Goal: Communication & Community: Answer question/provide support

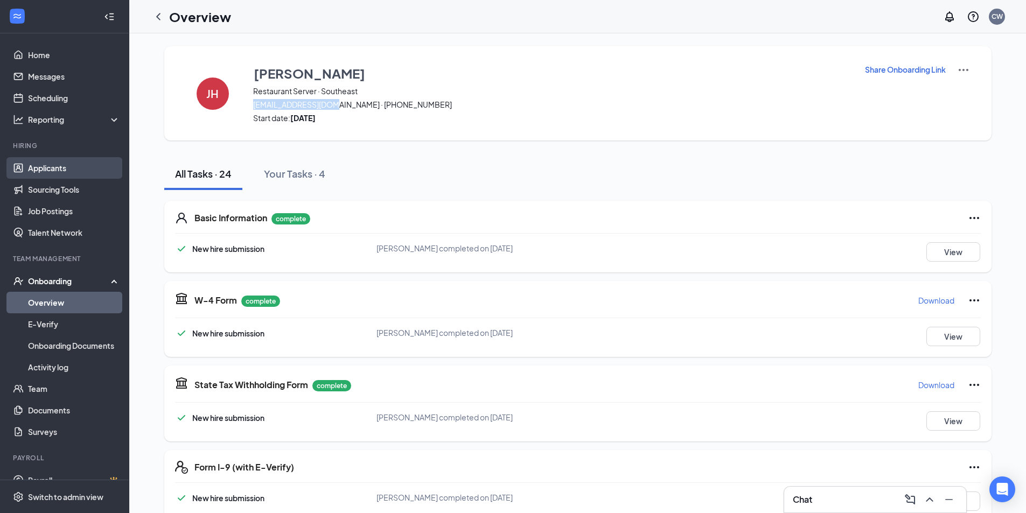
click at [66, 173] on link "Applicants" at bounding box center [74, 168] width 92 height 22
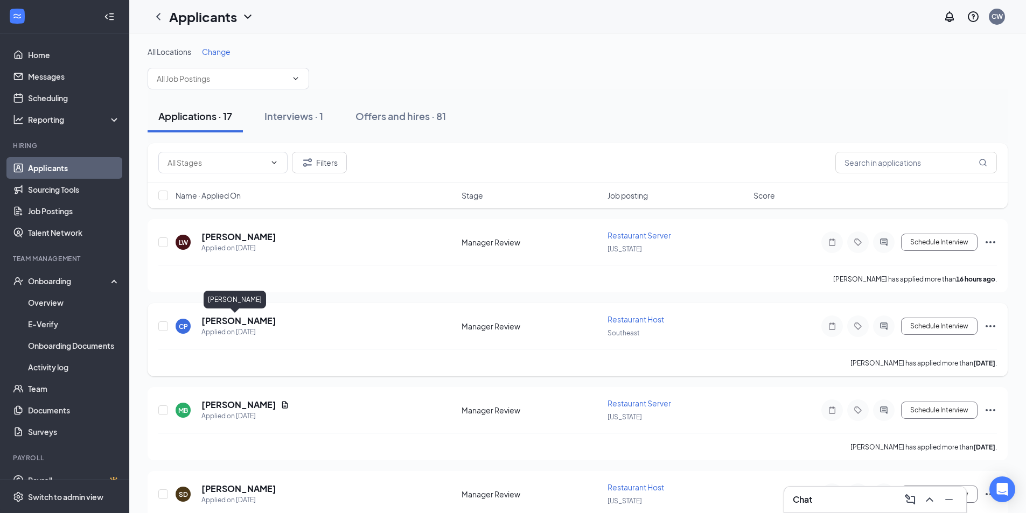
click at [237, 324] on h5 "[PERSON_NAME]" at bounding box center [238, 321] width 75 height 12
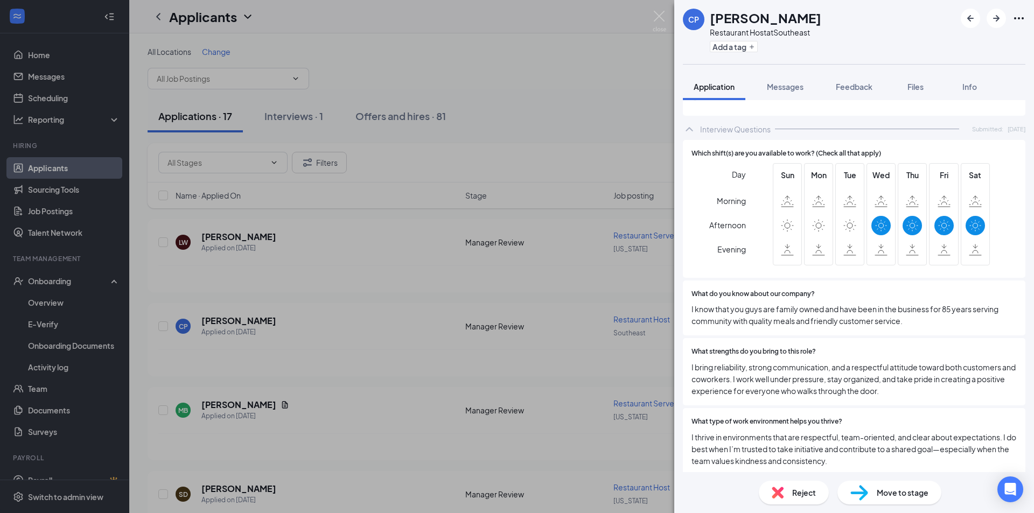
scroll to position [1670, 0]
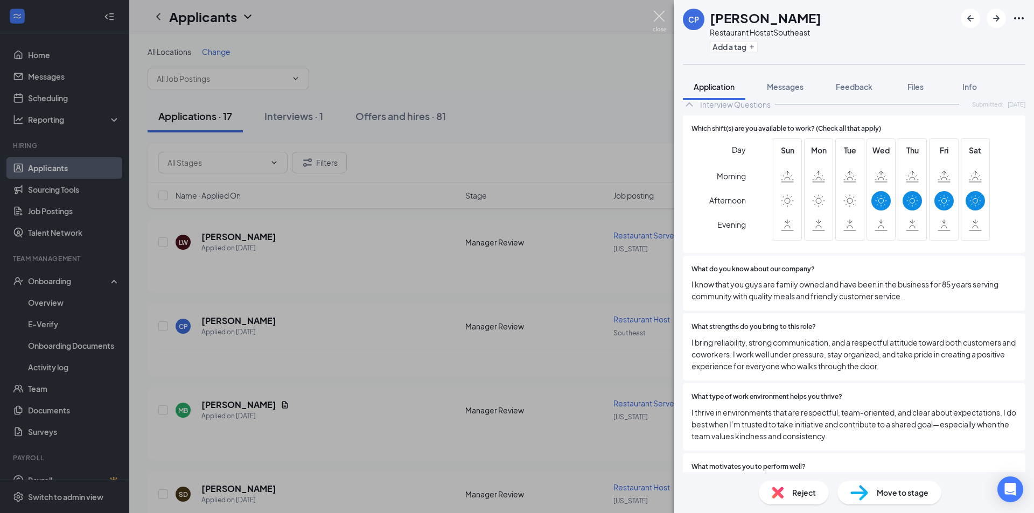
click at [660, 11] on img at bounding box center [659, 21] width 13 height 21
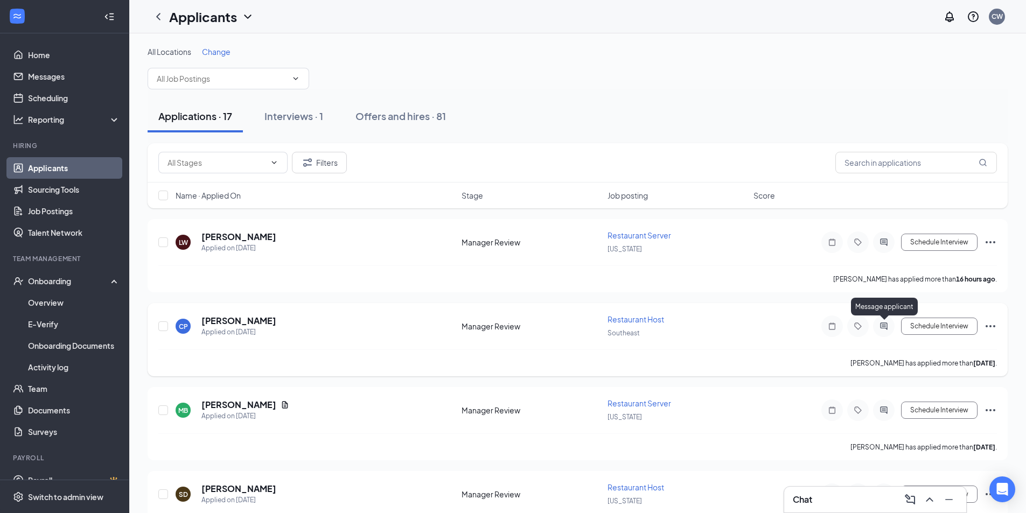
click at [885, 326] on icon "ActiveChat" at bounding box center [883, 326] width 7 height 7
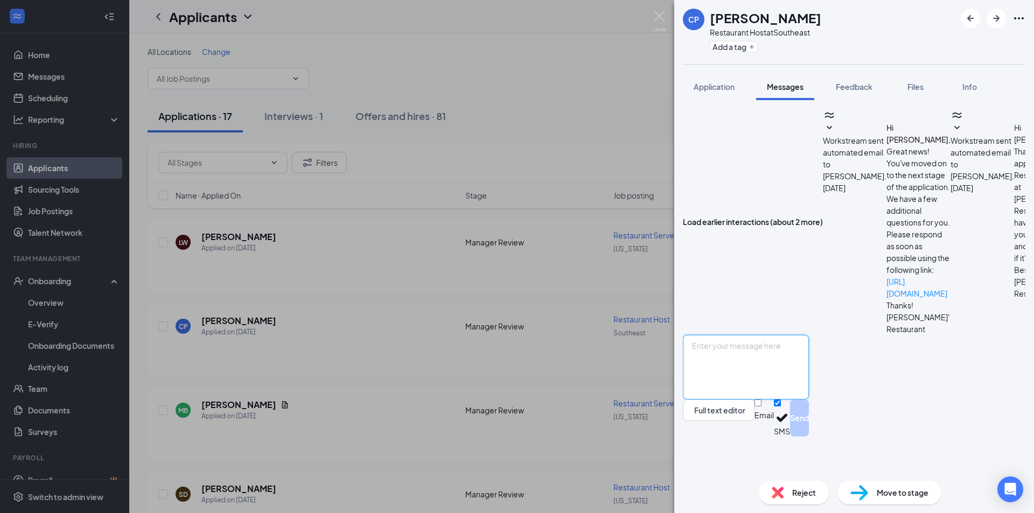
scroll to position [148, 0]
click at [809, 395] on textarea at bounding box center [746, 367] width 126 height 65
type textarea "Based on your availability I wont be able to offer you an interview at this tim…"
click at [809, 437] on button "Send" at bounding box center [799, 418] width 19 height 37
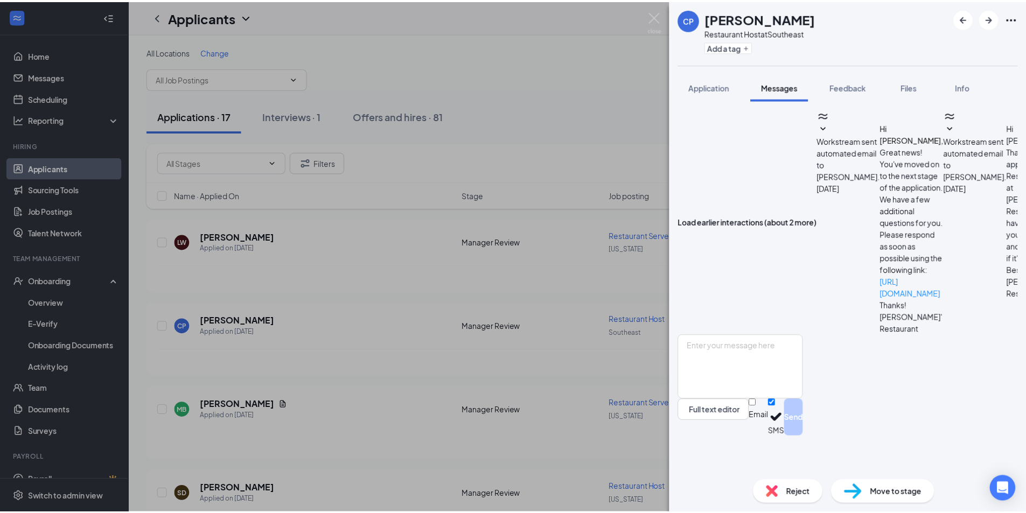
scroll to position [228, 0]
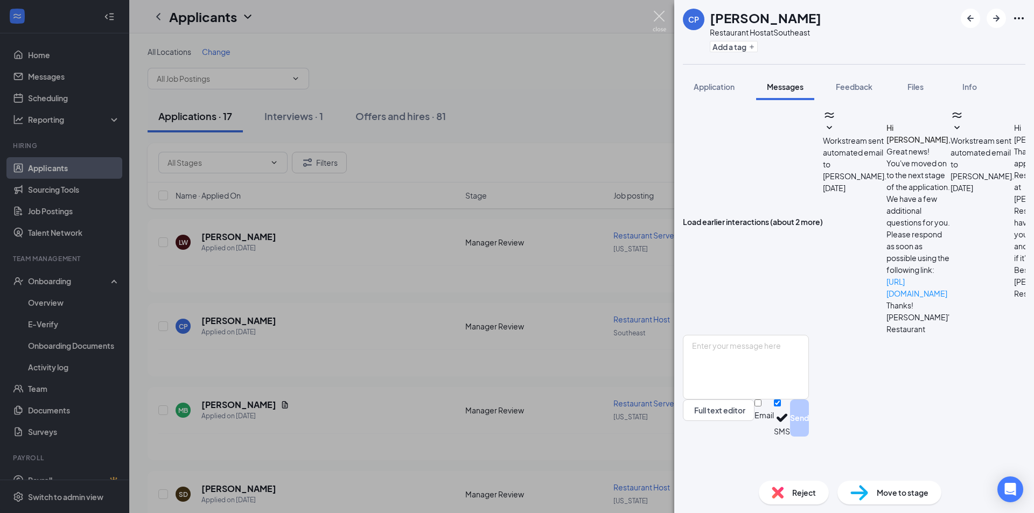
click at [657, 17] on img at bounding box center [659, 21] width 13 height 21
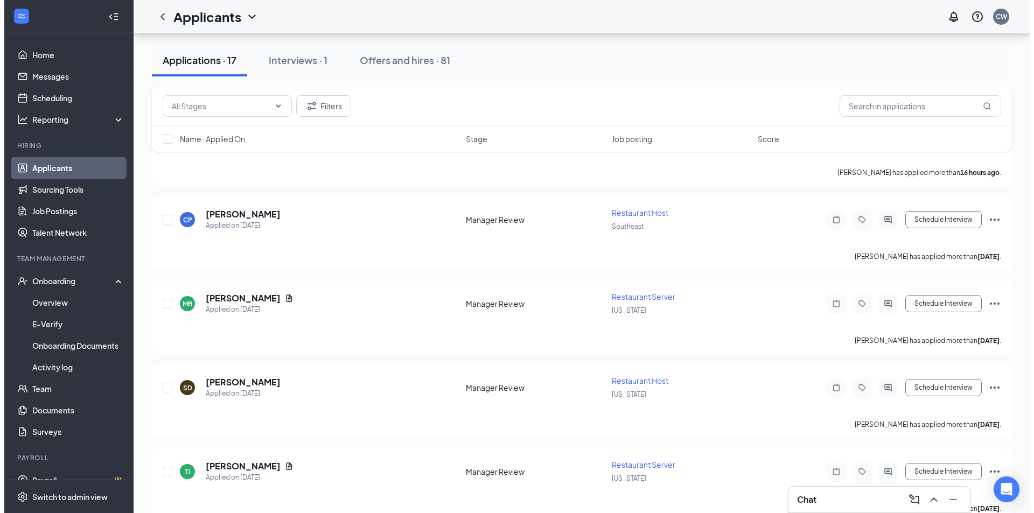
scroll to position [108, 0]
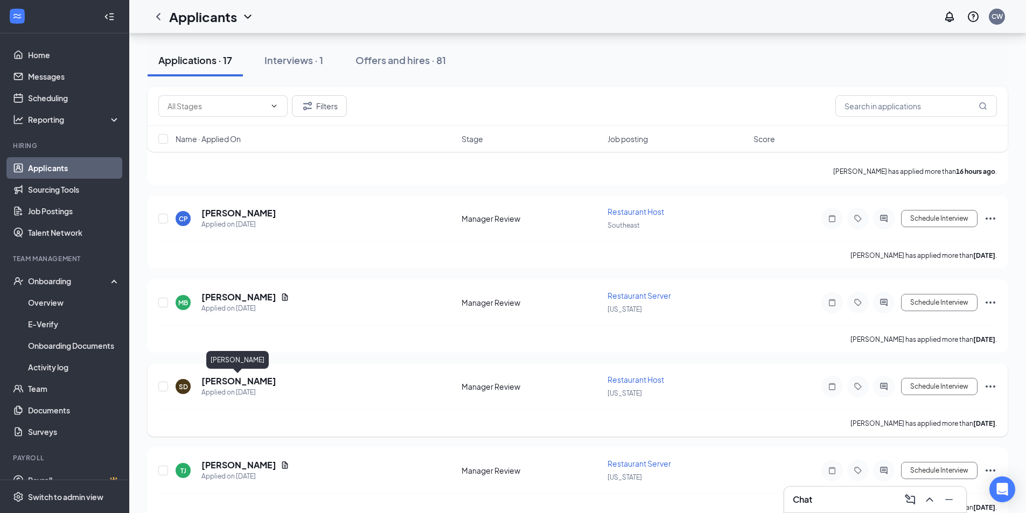
click at [251, 379] on h5 "[PERSON_NAME]" at bounding box center [238, 381] width 75 height 12
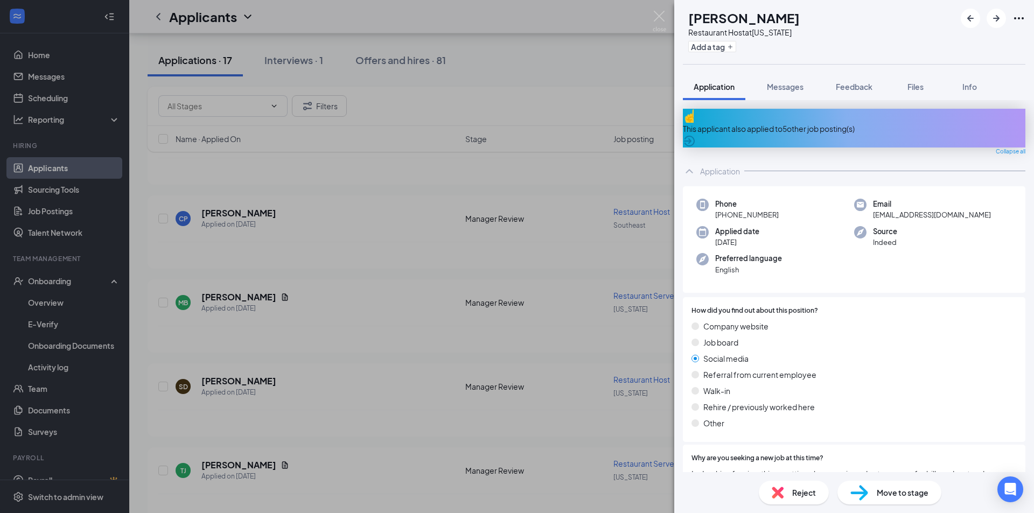
click at [763, 127] on div "This applicant also applied to 5 other job posting(s)" at bounding box center [854, 128] width 343 height 39
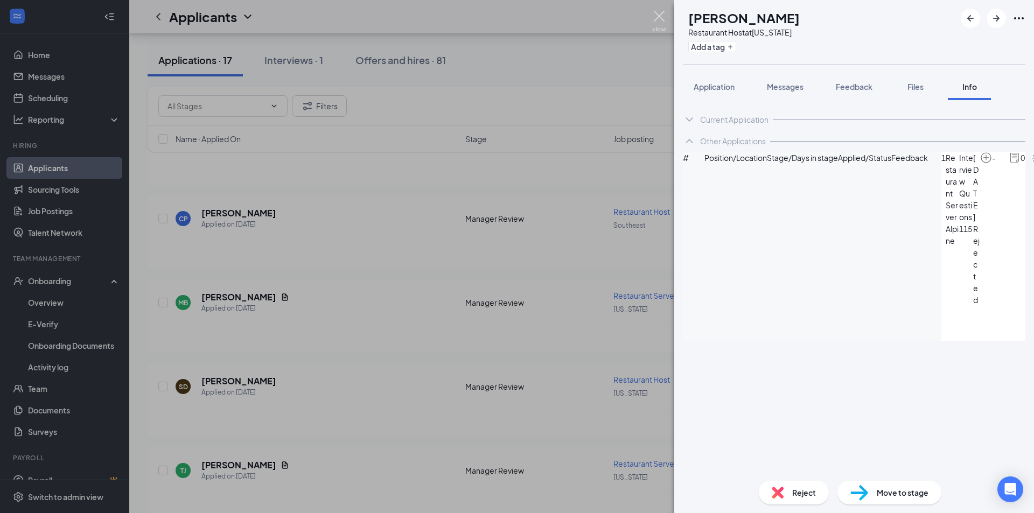
click at [663, 15] on img at bounding box center [659, 21] width 13 height 21
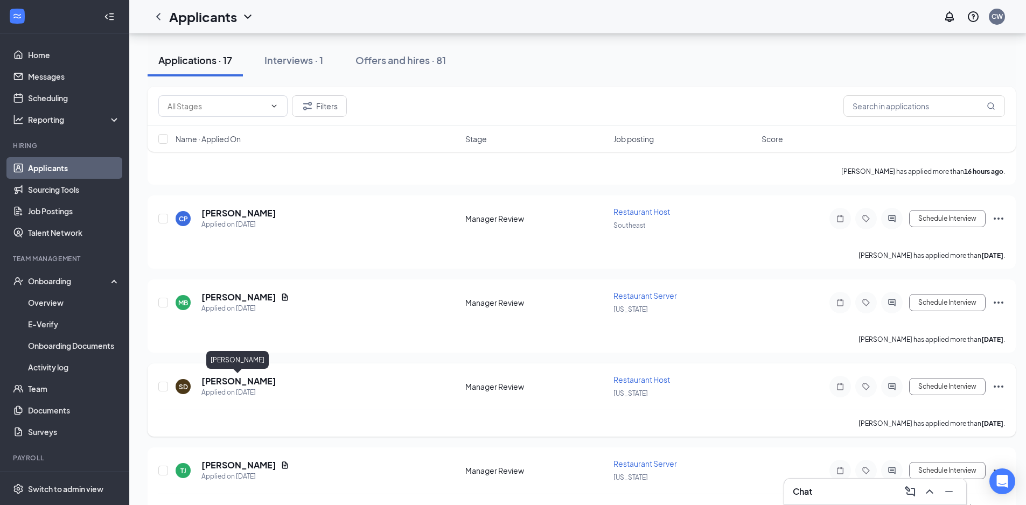
click at [225, 382] on h5 "[PERSON_NAME]" at bounding box center [238, 381] width 75 height 12
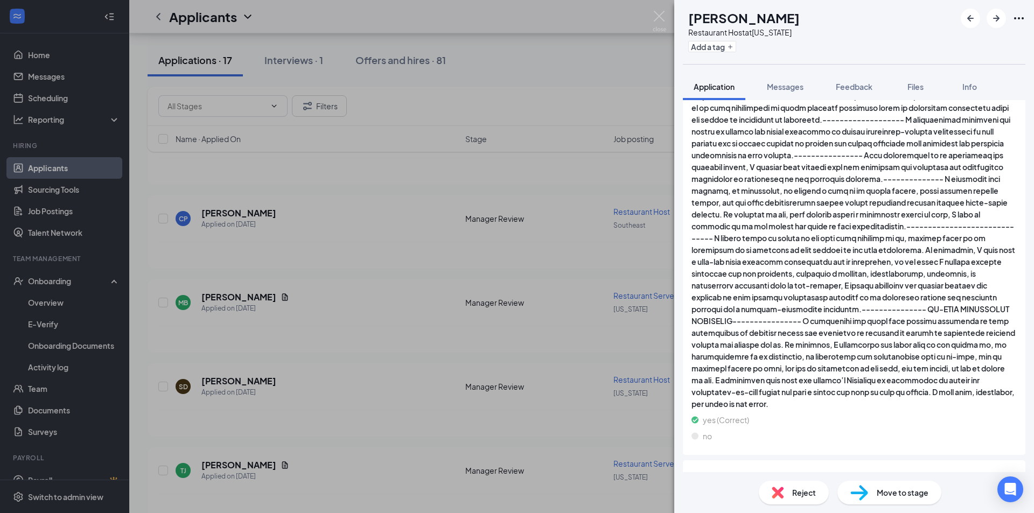
scroll to position [1185, 0]
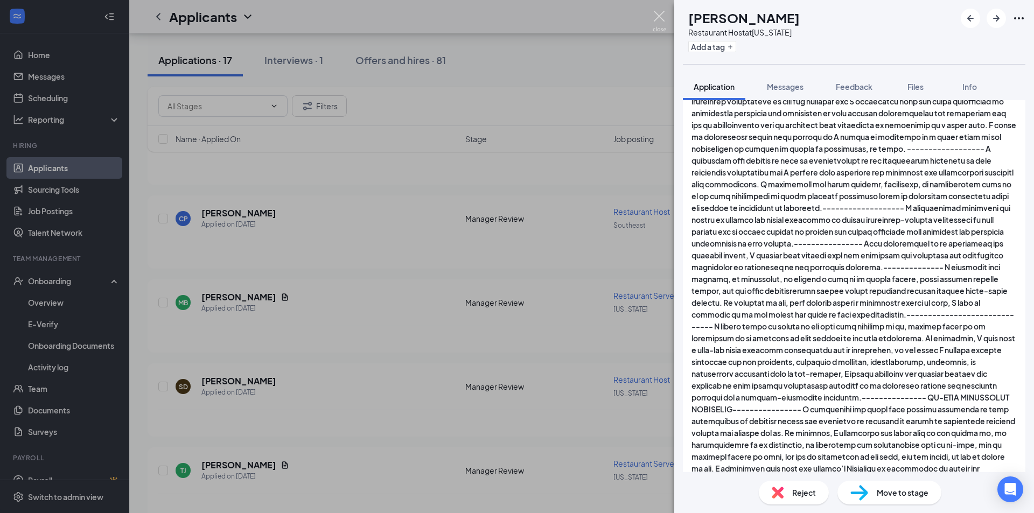
click at [661, 16] on img at bounding box center [659, 21] width 13 height 21
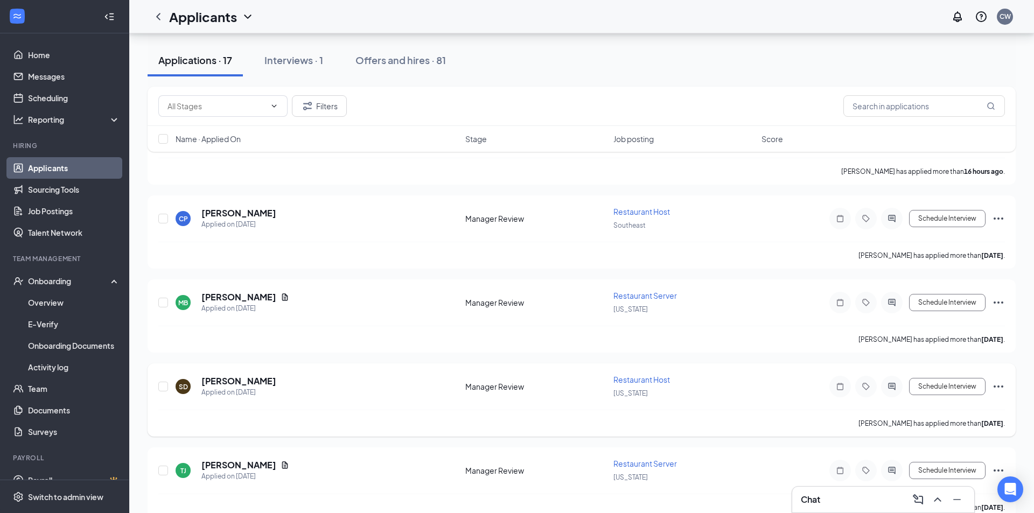
click at [890, 384] on icon "ActiveChat" at bounding box center [891, 386] width 7 height 7
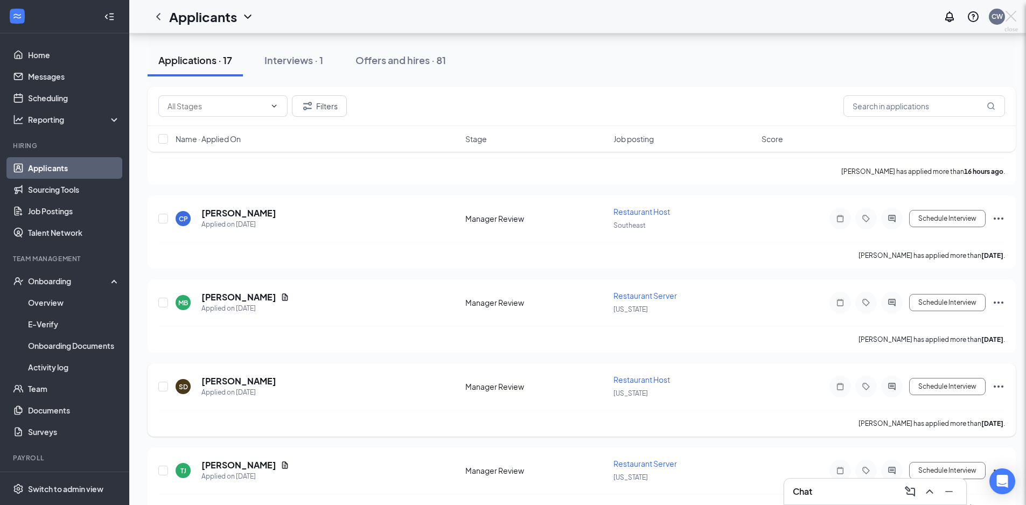
click at [890, 385] on div "SD [PERSON_NAME] Restaurant Host at [US_STATE] Add a tag Application Messages F…" at bounding box center [513, 252] width 1026 height 505
click at [896, 386] on icon "ActiveChat" at bounding box center [892, 386] width 13 height 9
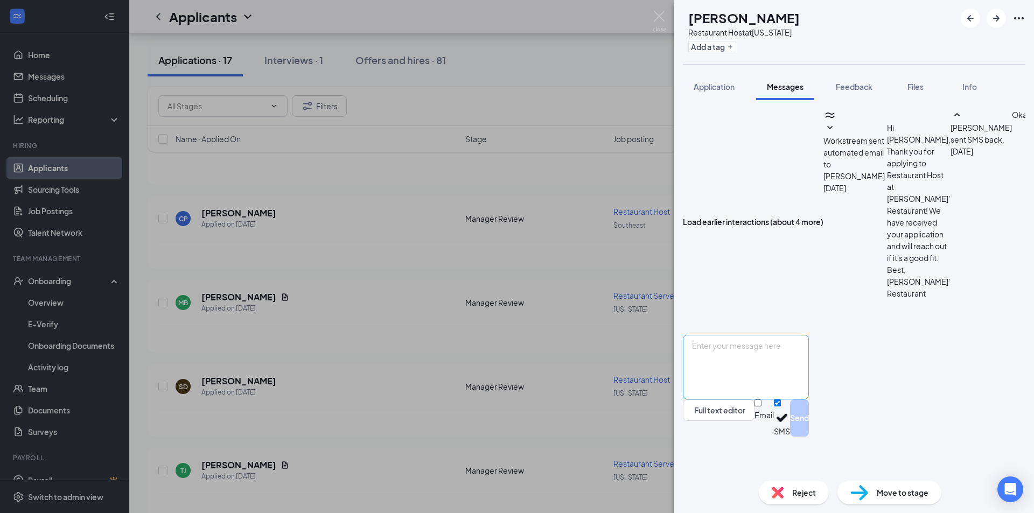
scroll to position [155, 0]
click at [809, 389] on textarea at bounding box center [746, 367] width 126 height 65
type textarea "Good morning [PERSON_NAME], Have you been interviewed at this location before? …"
click at [809, 437] on button "Send" at bounding box center [799, 418] width 19 height 37
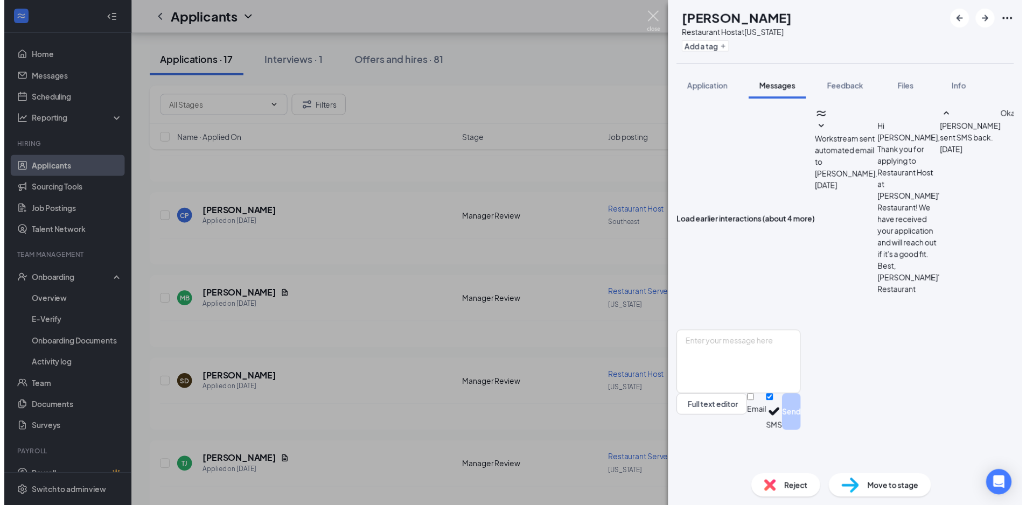
scroll to position [236, 0]
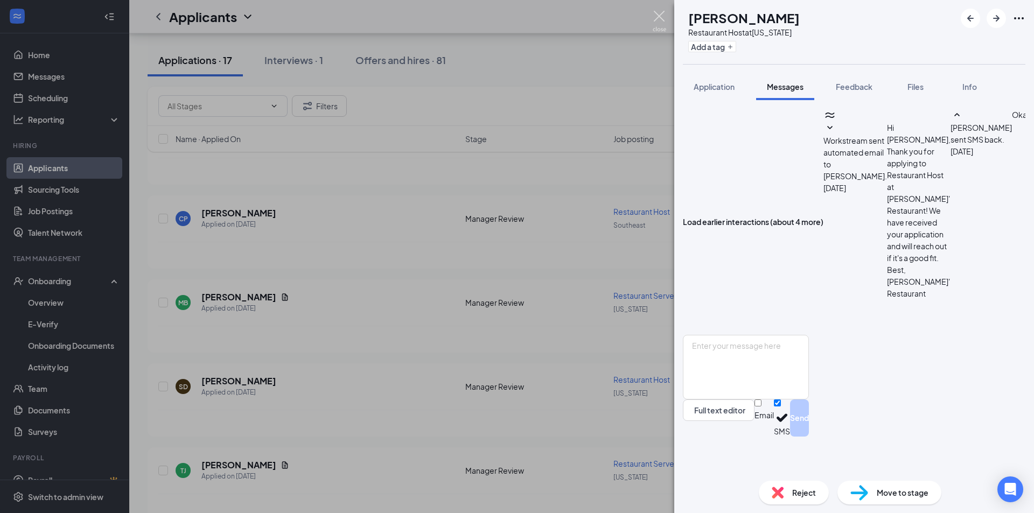
click at [662, 18] on img at bounding box center [659, 21] width 13 height 21
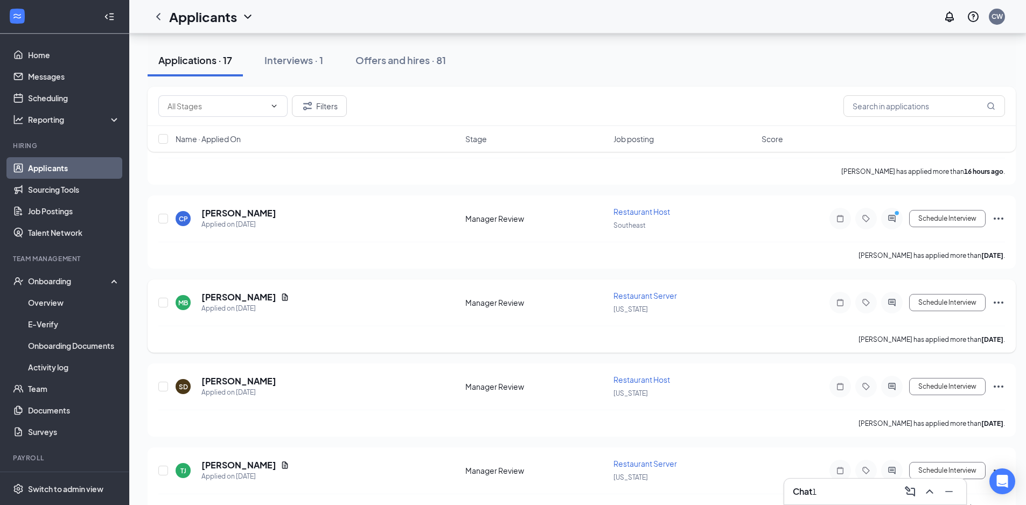
scroll to position [162, 0]
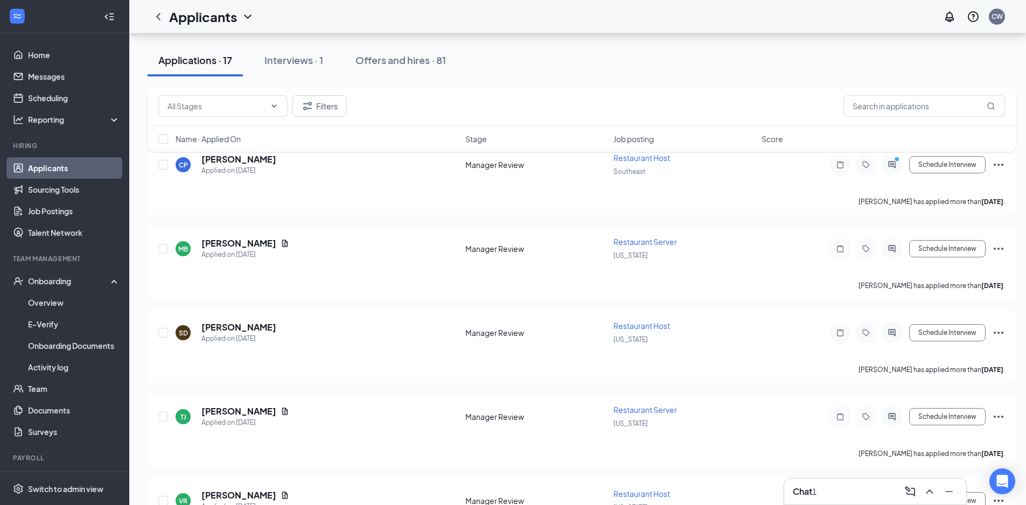
click at [812, 493] on h3 "Chat" at bounding box center [802, 492] width 19 height 12
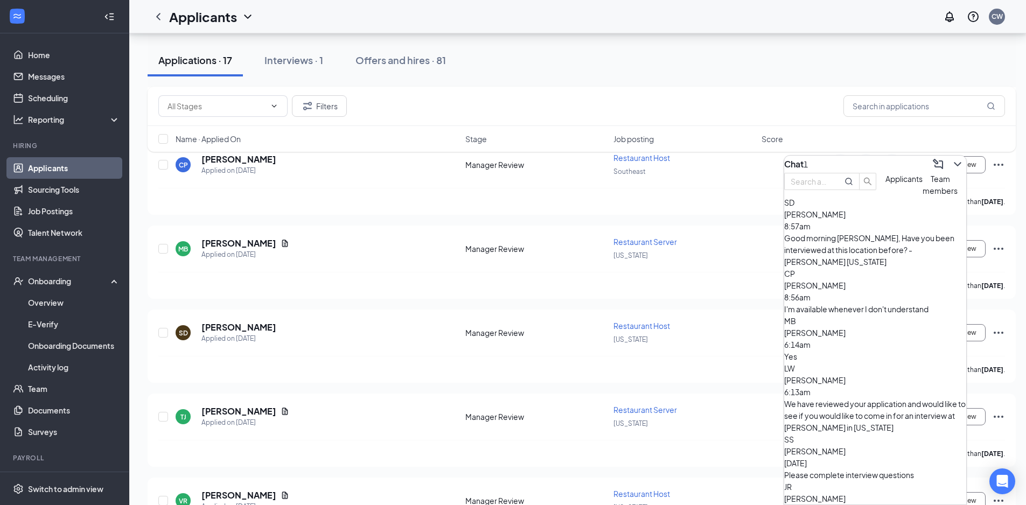
click at [846, 287] on span "[PERSON_NAME]" at bounding box center [814, 286] width 61 height 10
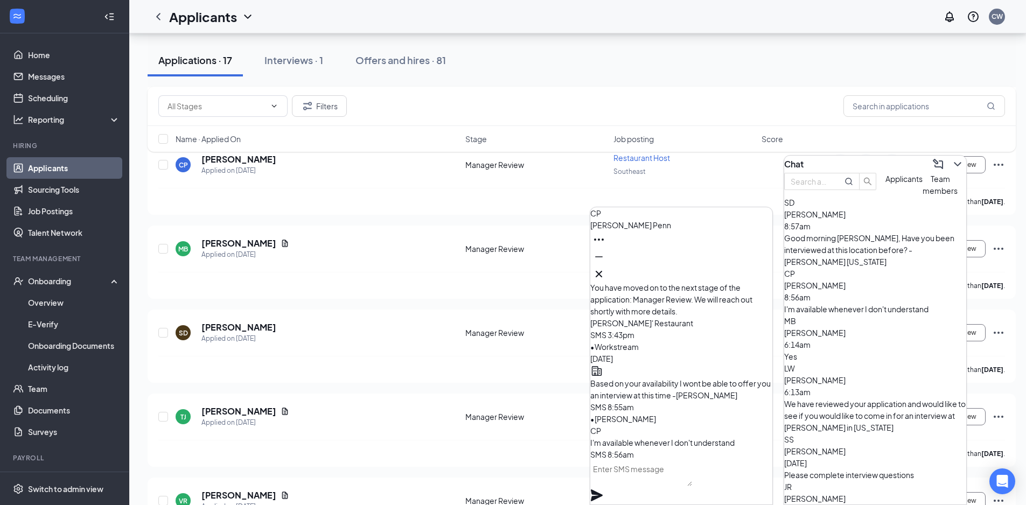
click at [660, 484] on textarea at bounding box center [641, 474] width 102 height 26
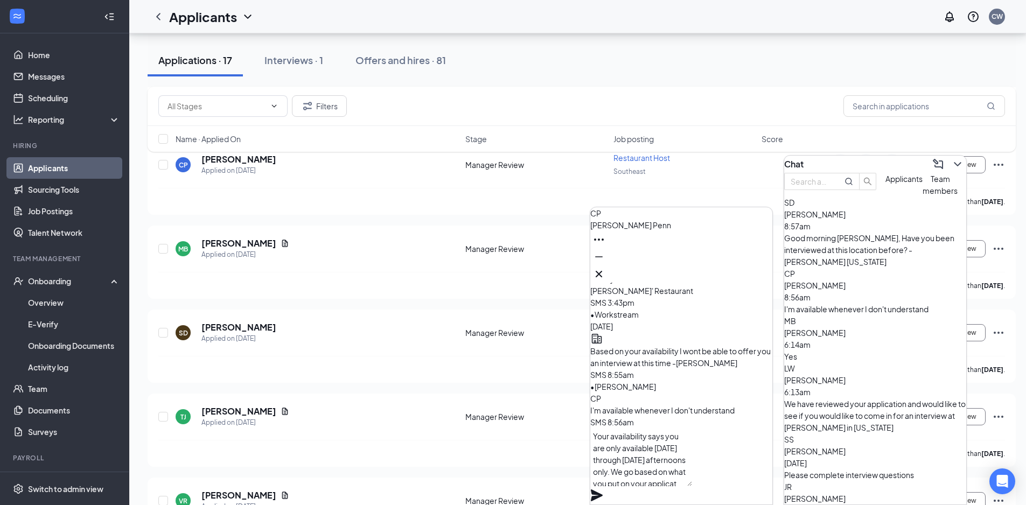
scroll to position [11, 0]
type textarea "Your availability says you are only available [DATE] through [DATE] afternoons …"
click at [603, 489] on icon "Plane" at bounding box center [596, 495] width 13 height 13
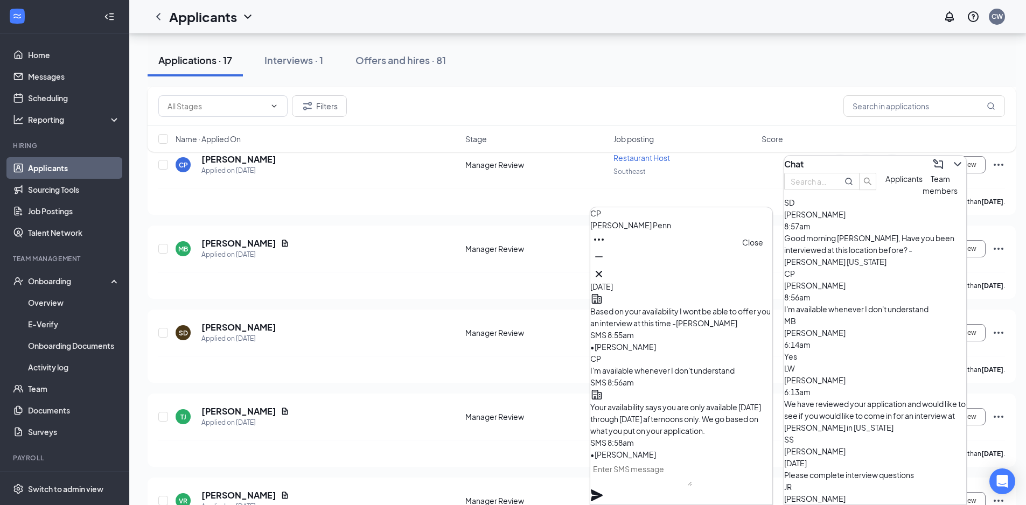
scroll to position [0, 0]
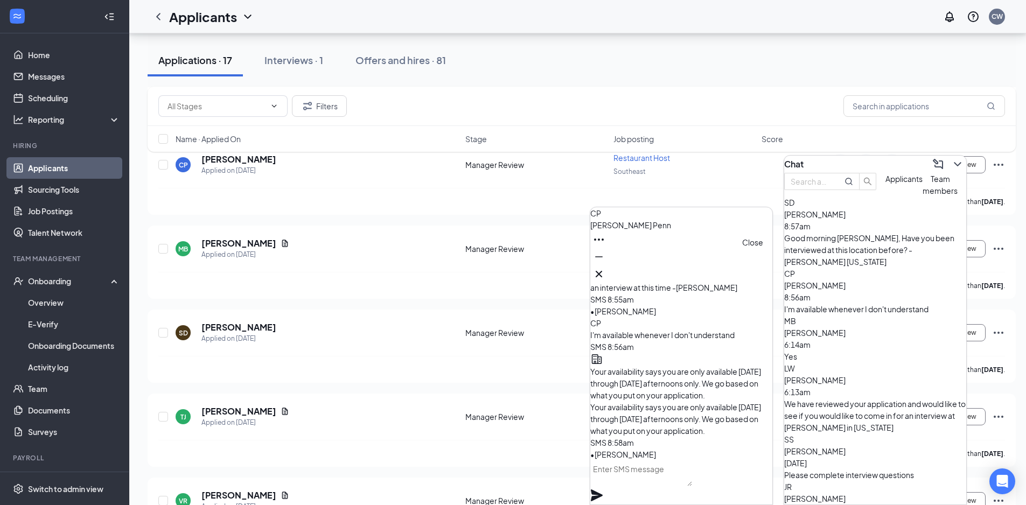
click at [605, 268] on icon "Cross" at bounding box center [599, 274] width 13 height 13
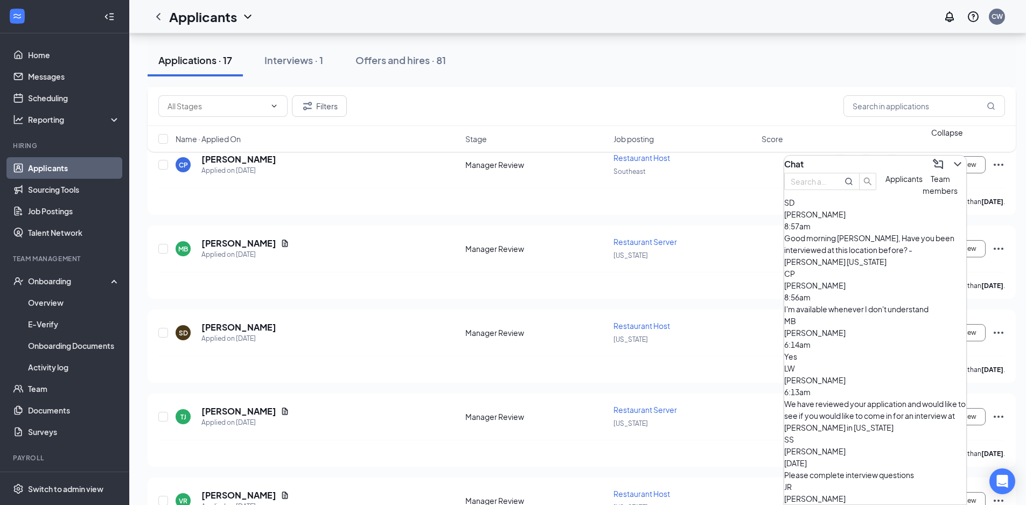
click at [951, 162] on icon "ChevronDown" at bounding box center [957, 164] width 13 height 13
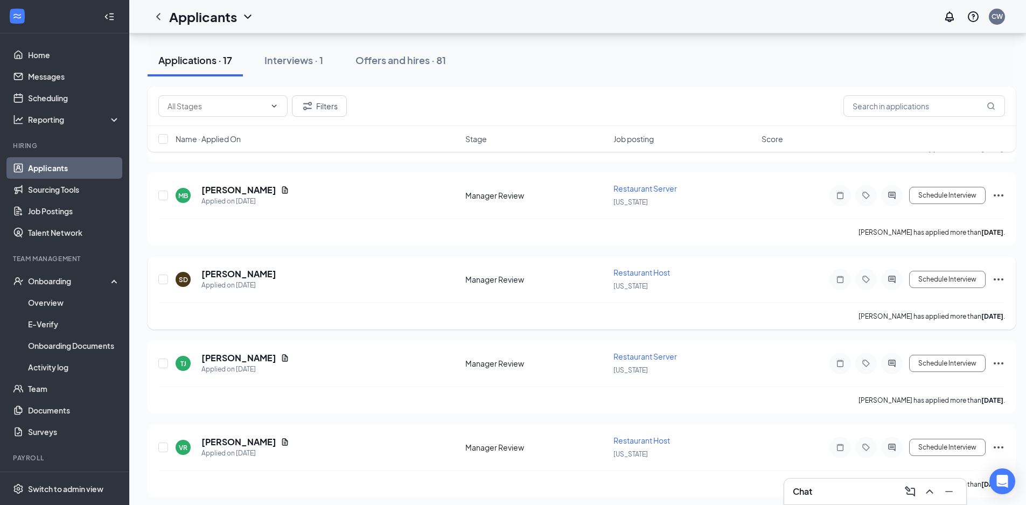
scroll to position [215, 0]
click at [262, 439] on h5 "[PERSON_NAME]" at bounding box center [238, 442] width 75 height 12
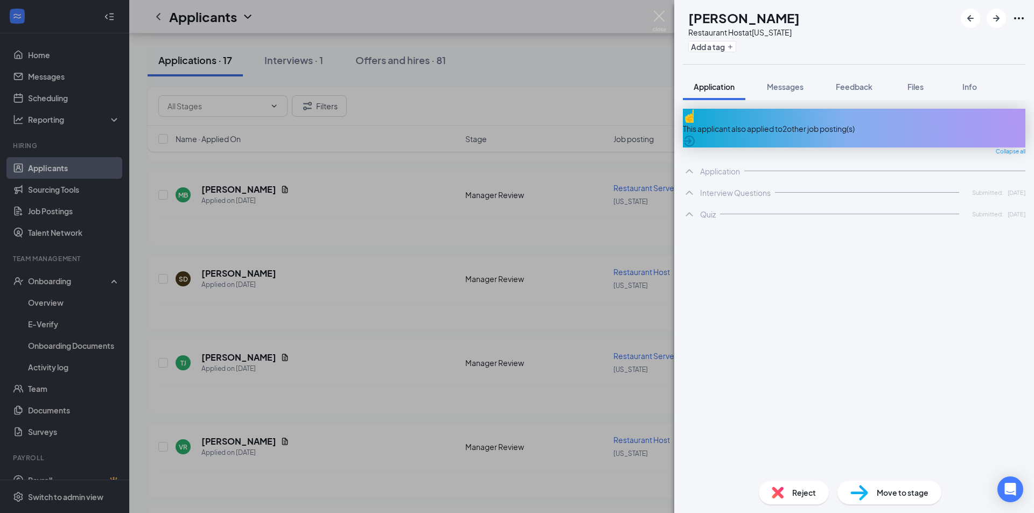
click at [786, 113] on div "This applicant also applied to 2 other job posting(s)" at bounding box center [854, 128] width 343 height 39
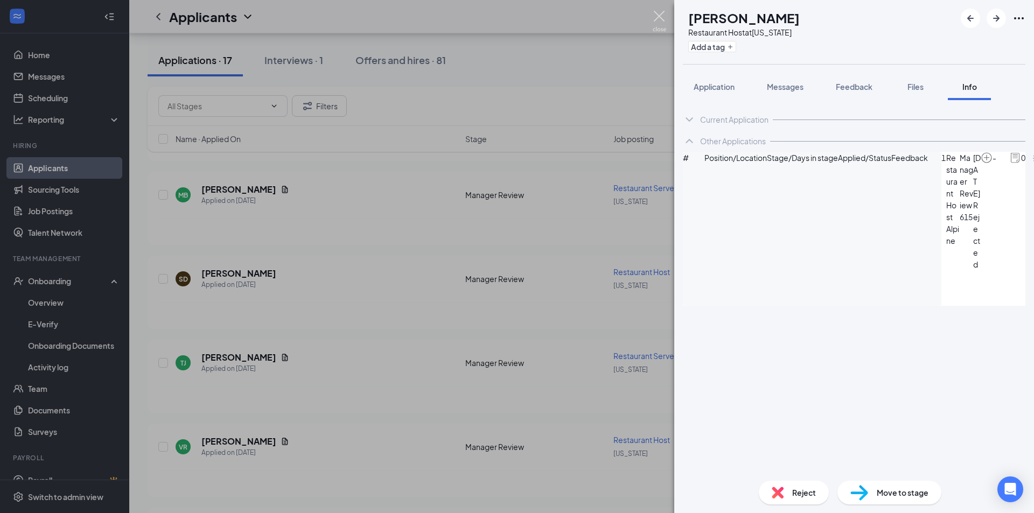
click at [660, 15] on img at bounding box center [659, 21] width 13 height 21
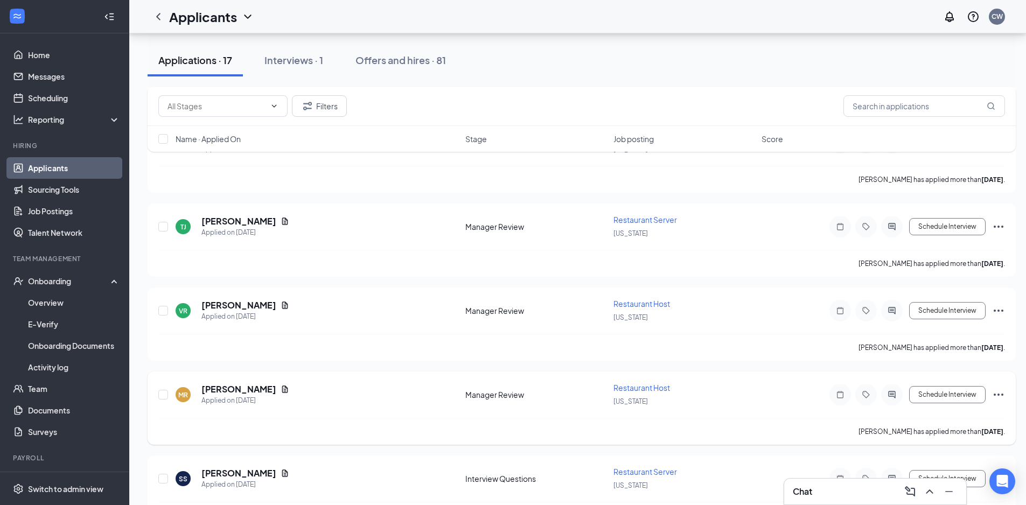
scroll to position [377, 0]
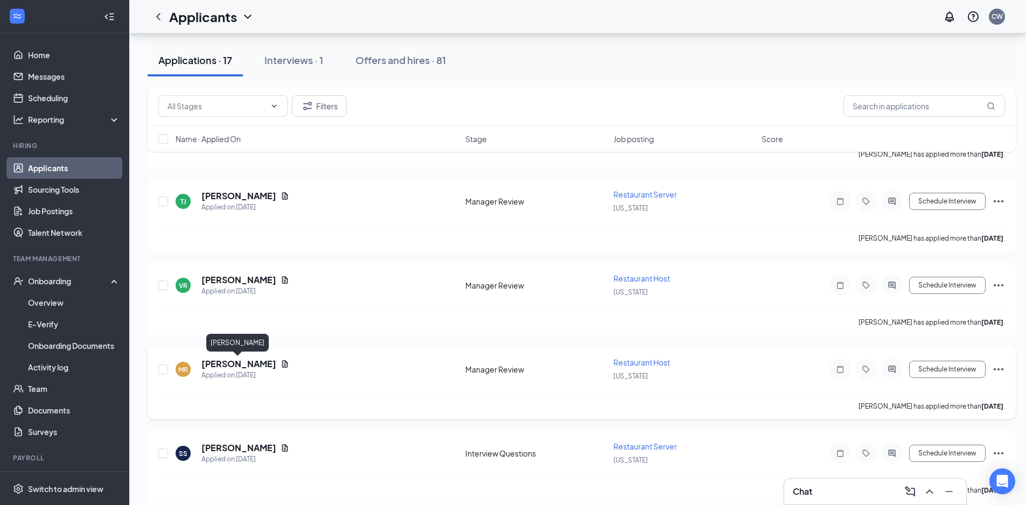
click at [251, 361] on h5 "[PERSON_NAME]" at bounding box center [238, 364] width 75 height 12
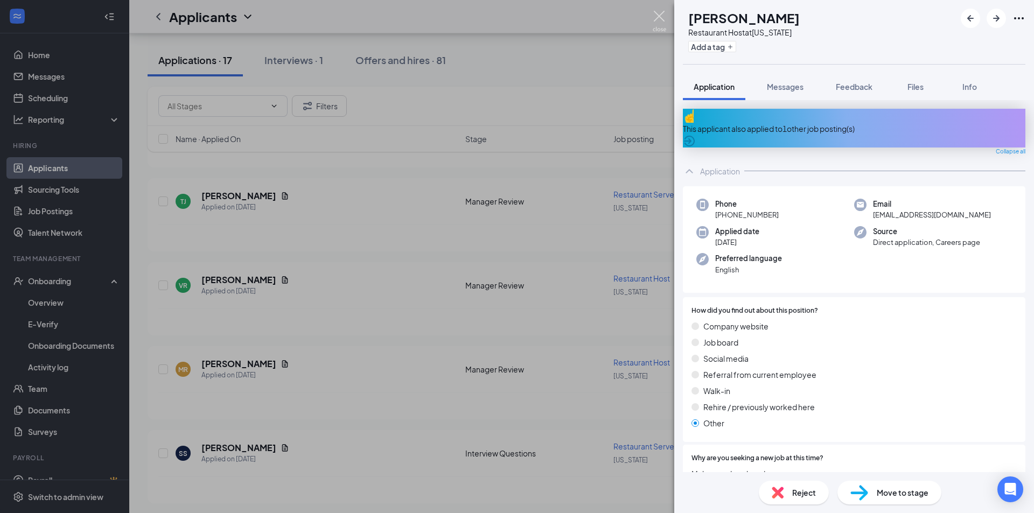
click at [659, 17] on img at bounding box center [659, 21] width 13 height 21
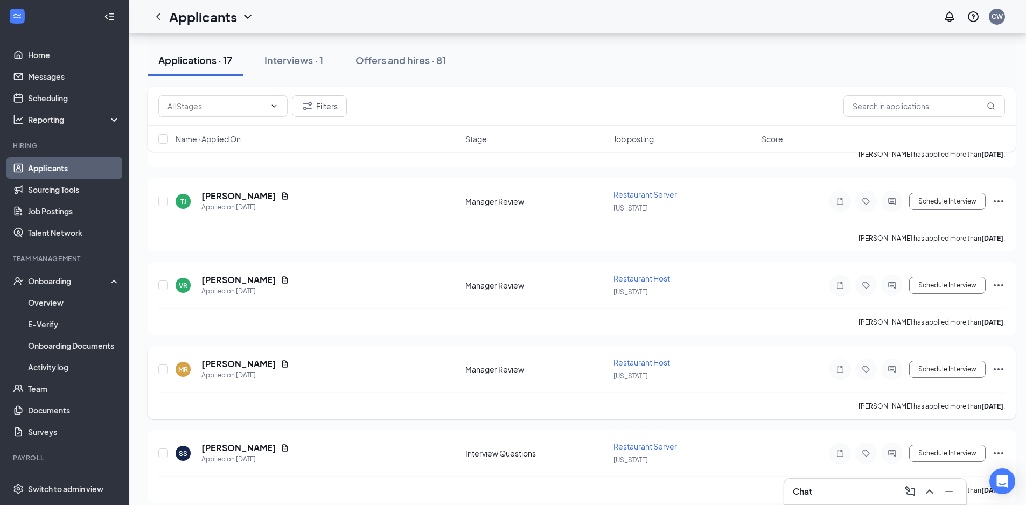
click at [1000, 364] on icon "Ellipses" at bounding box center [998, 369] width 13 height 13
click at [1000, 368] on icon "Ellipses" at bounding box center [998, 369] width 13 height 13
click at [1002, 367] on icon "Ellipses" at bounding box center [998, 369] width 13 height 13
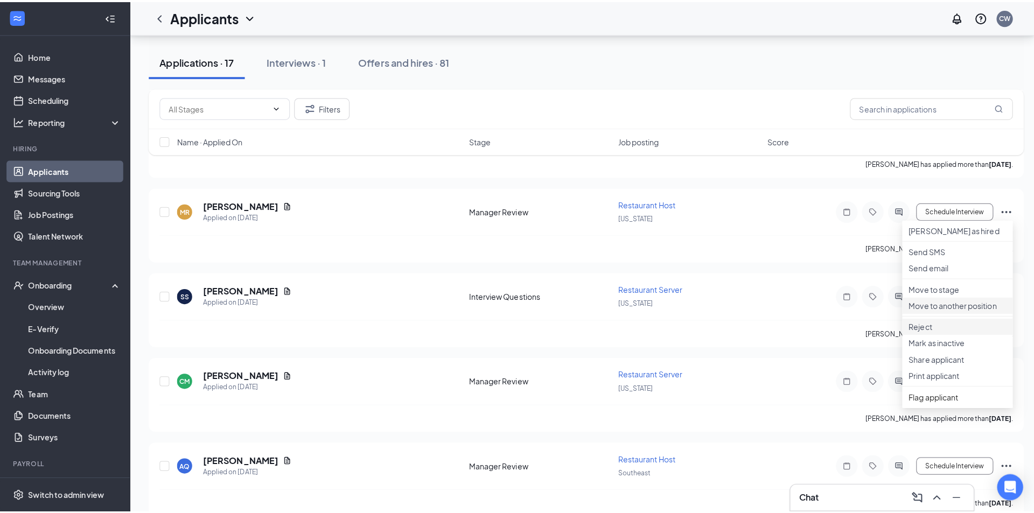
scroll to position [539, 0]
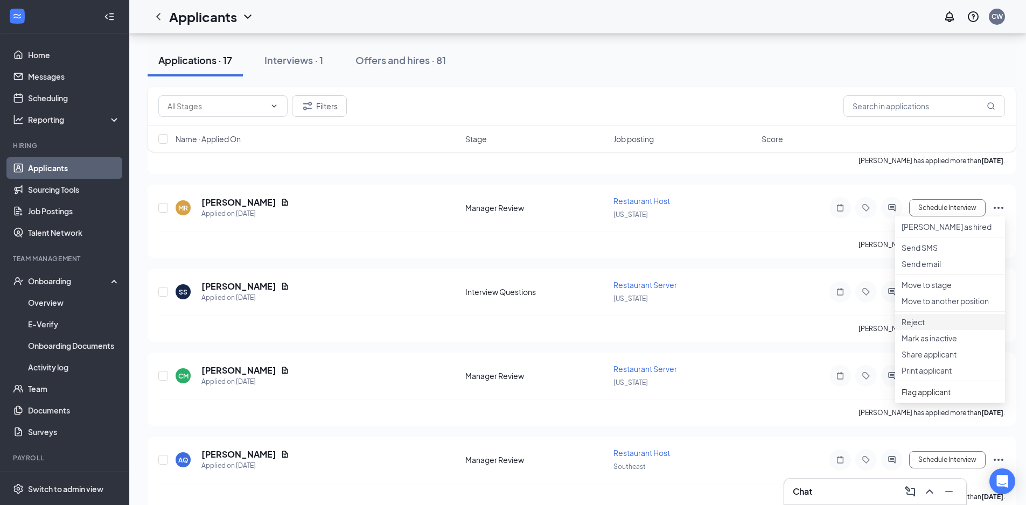
click at [929, 328] on p "Reject" at bounding box center [950, 322] width 97 height 11
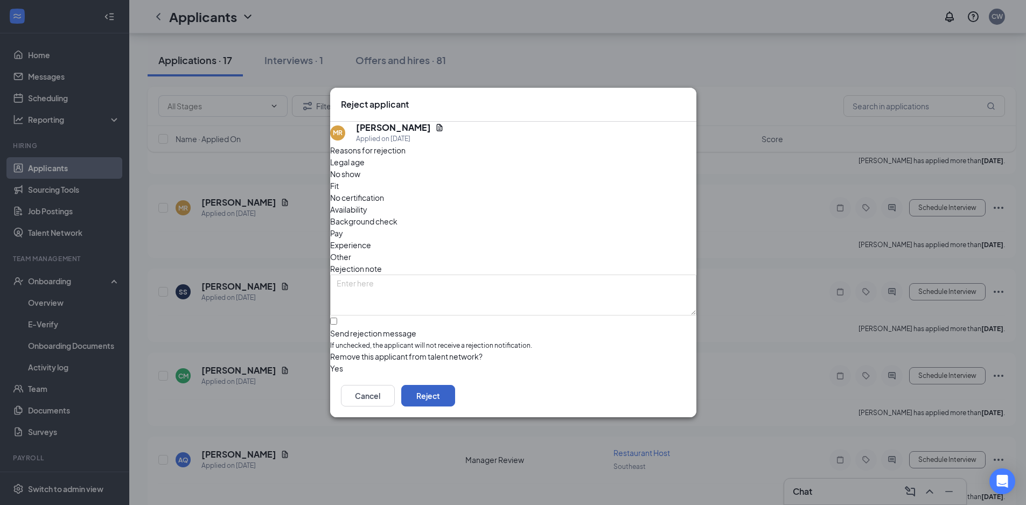
click at [455, 401] on button "Reject" at bounding box center [428, 396] width 54 height 22
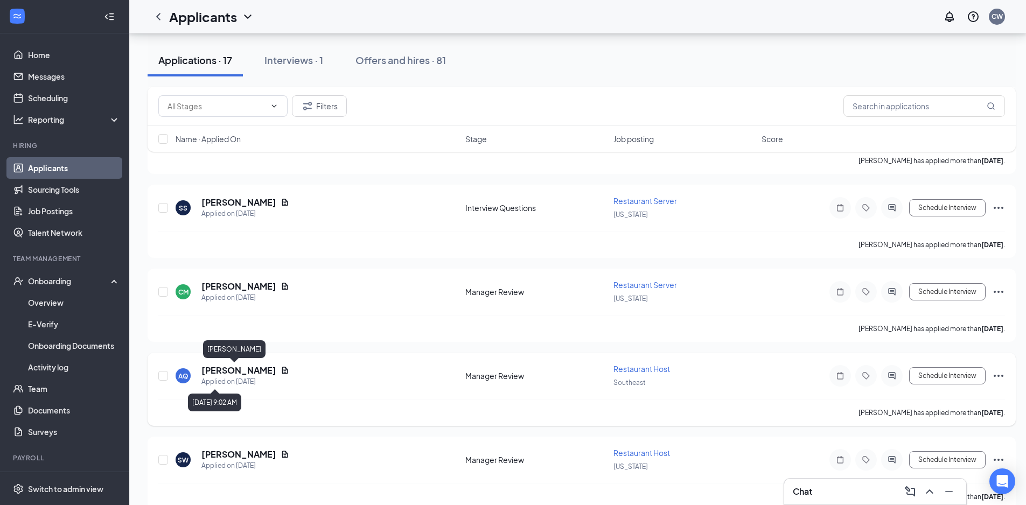
click at [227, 374] on h5 "[PERSON_NAME]" at bounding box center [238, 371] width 75 height 12
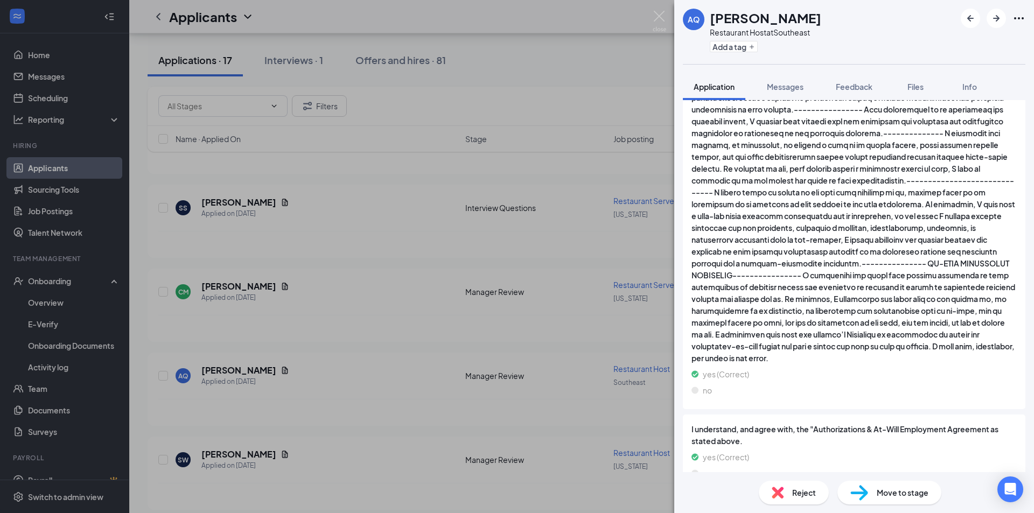
scroll to position [1670, 0]
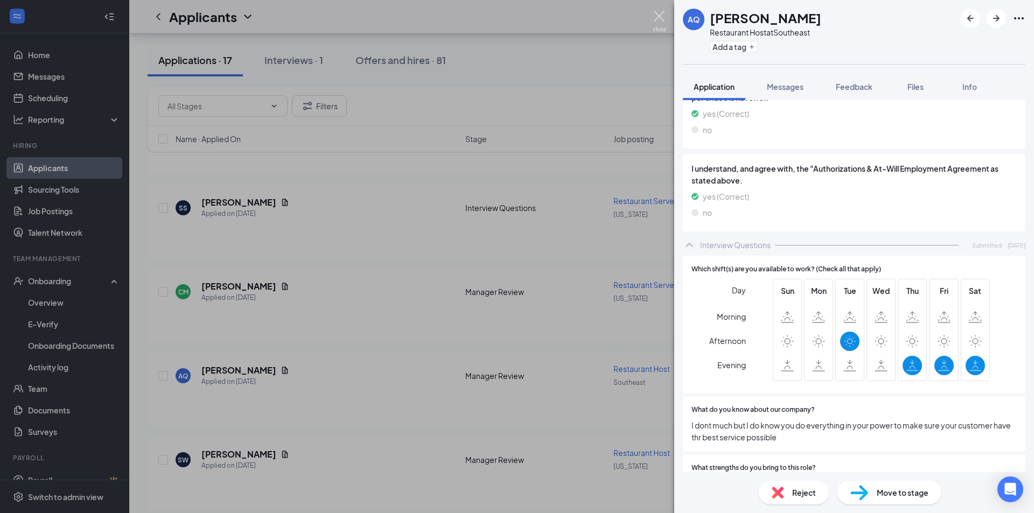
click at [661, 16] on img at bounding box center [659, 21] width 13 height 21
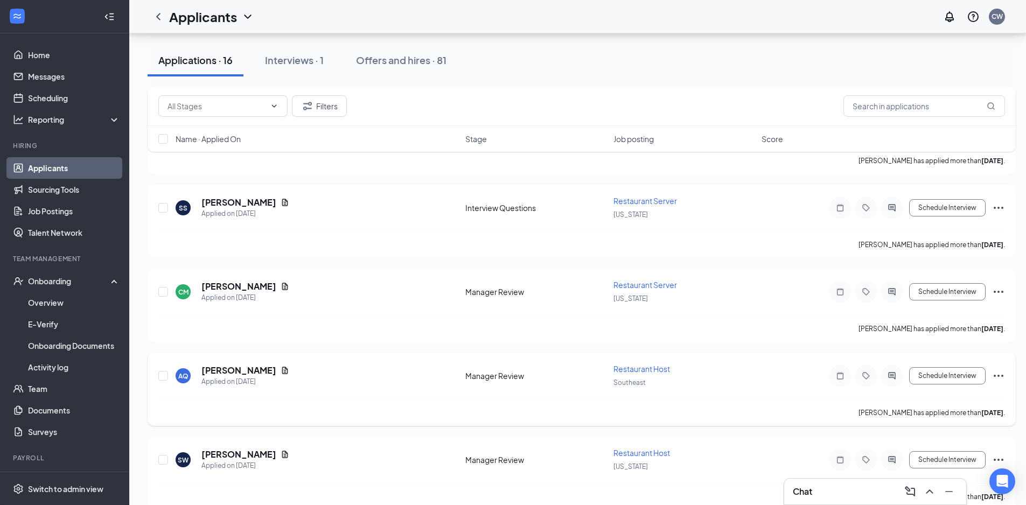
click at [886, 375] on icon "ActiveChat" at bounding box center [892, 376] width 13 height 9
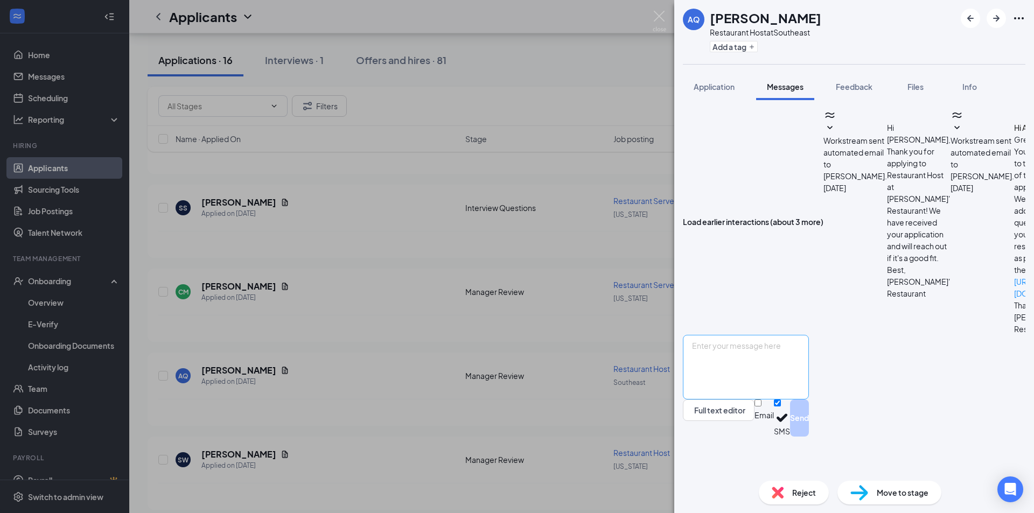
scroll to position [148, 0]
click at [809, 391] on textarea at bounding box center [746, 367] width 126 height 65
type textarea "A"
type textarea "Ava, I have reviewed your application and see your availability is limited. Are…"
click at [809, 437] on button "Send" at bounding box center [799, 418] width 19 height 37
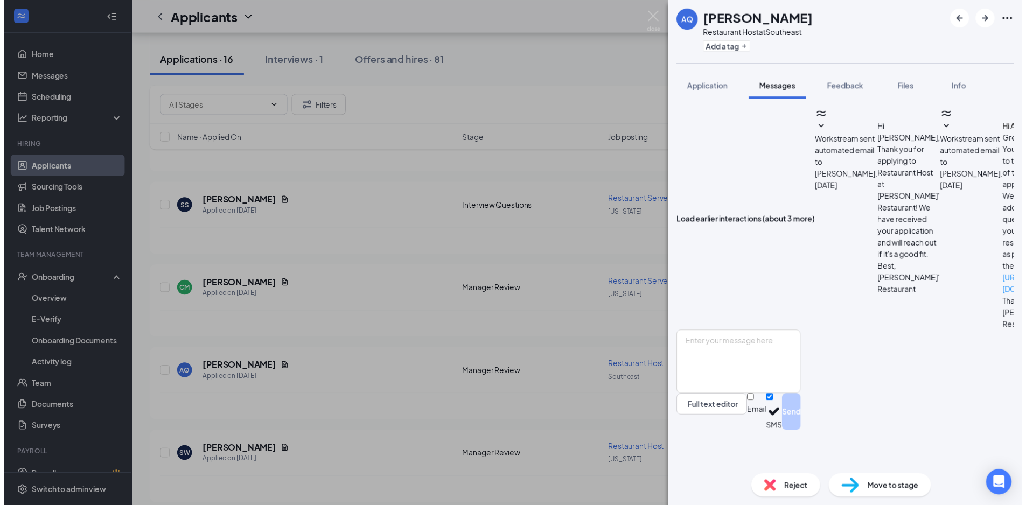
scroll to position [229, 0]
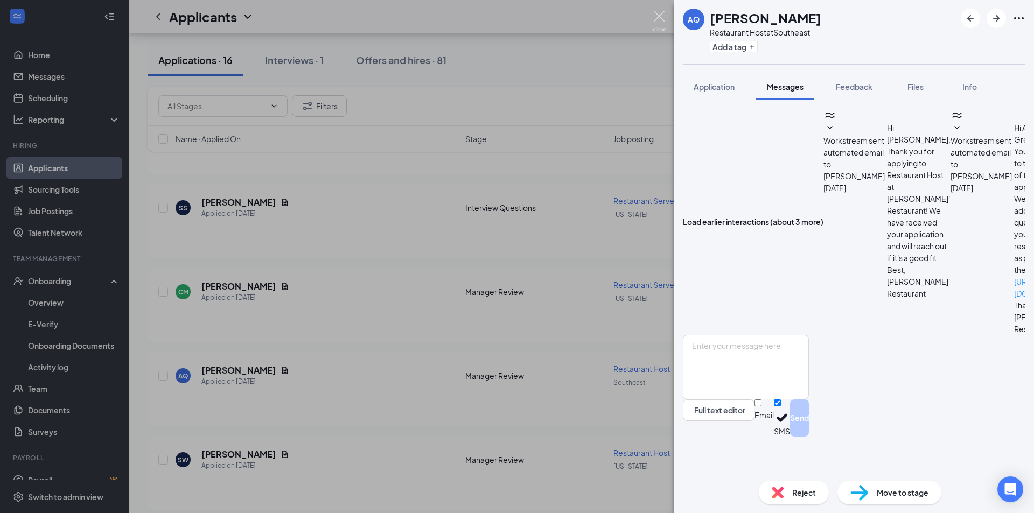
click at [662, 14] on img at bounding box center [659, 21] width 13 height 21
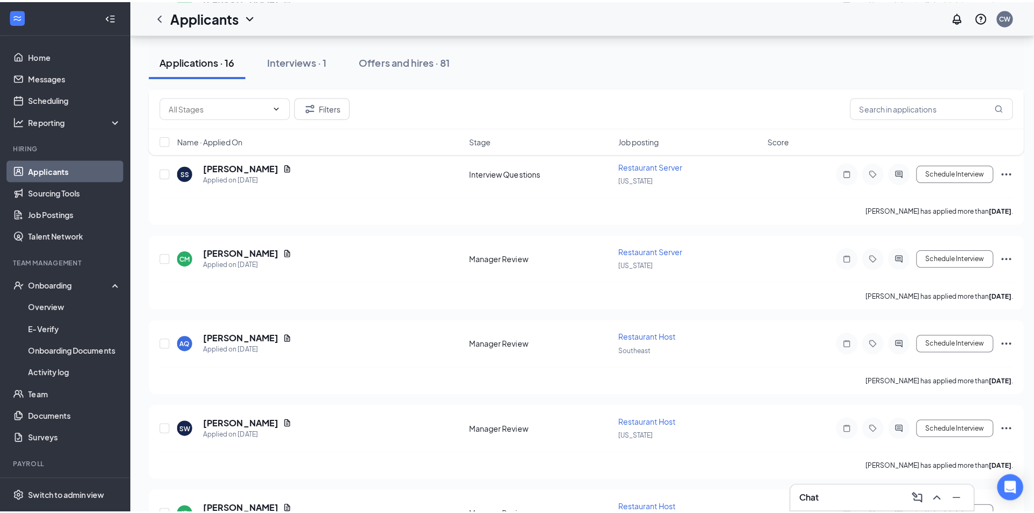
scroll to position [593, 0]
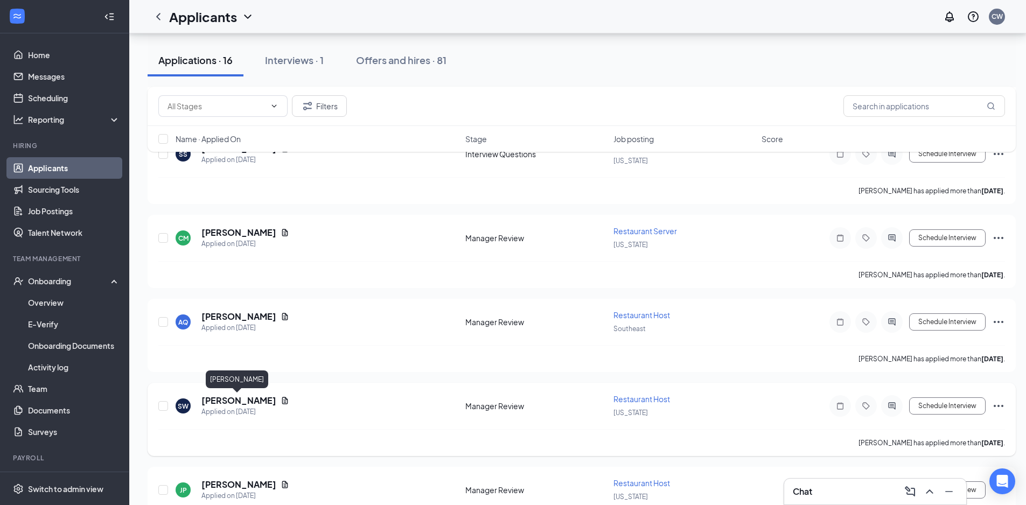
click at [227, 399] on h5 "[PERSON_NAME]" at bounding box center [238, 401] width 75 height 12
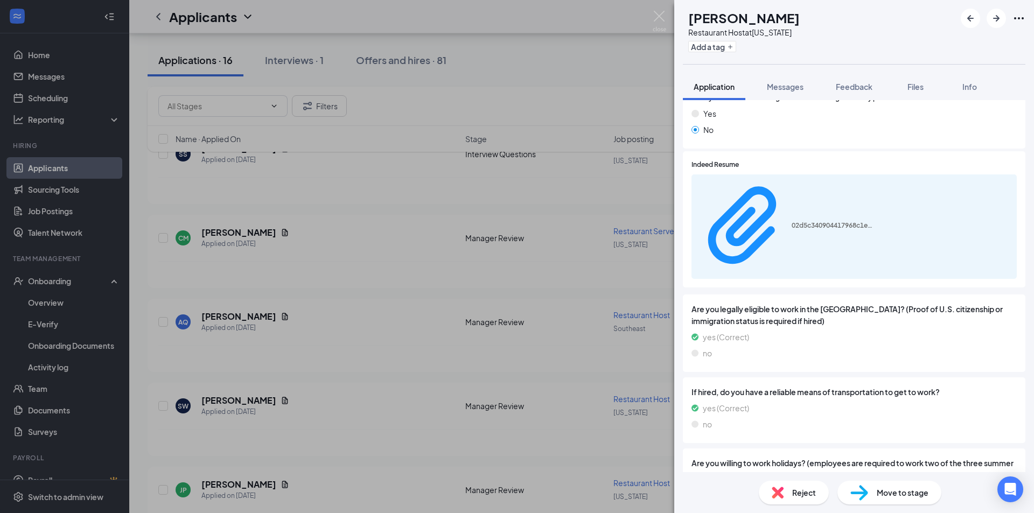
scroll to position [754, 0]
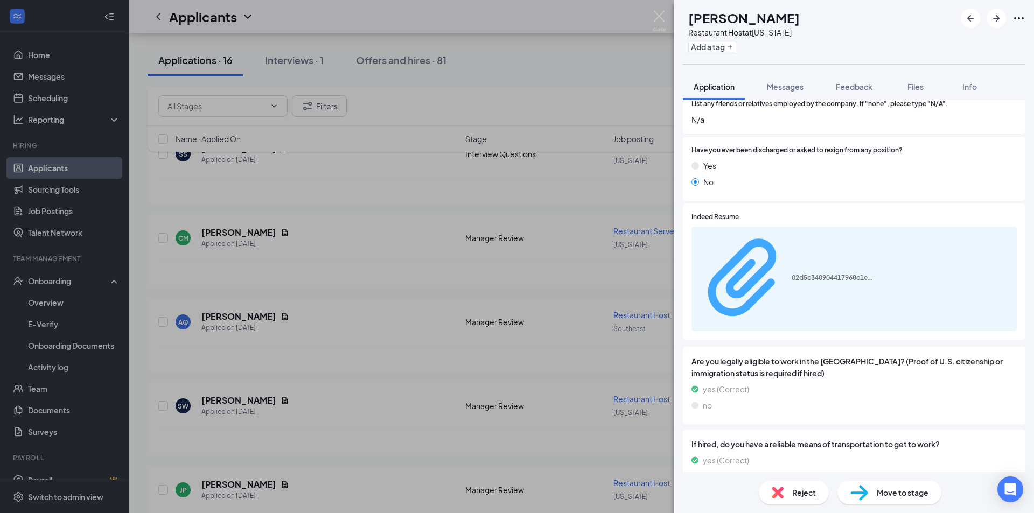
click at [792, 274] on div "02d5c340904417968c1ee5e2f5048457.pdf" at bounding box center [832, 278] width 81 height 9
click at [663, 17] on img at bounding box center [659, 21] width 13 height 21
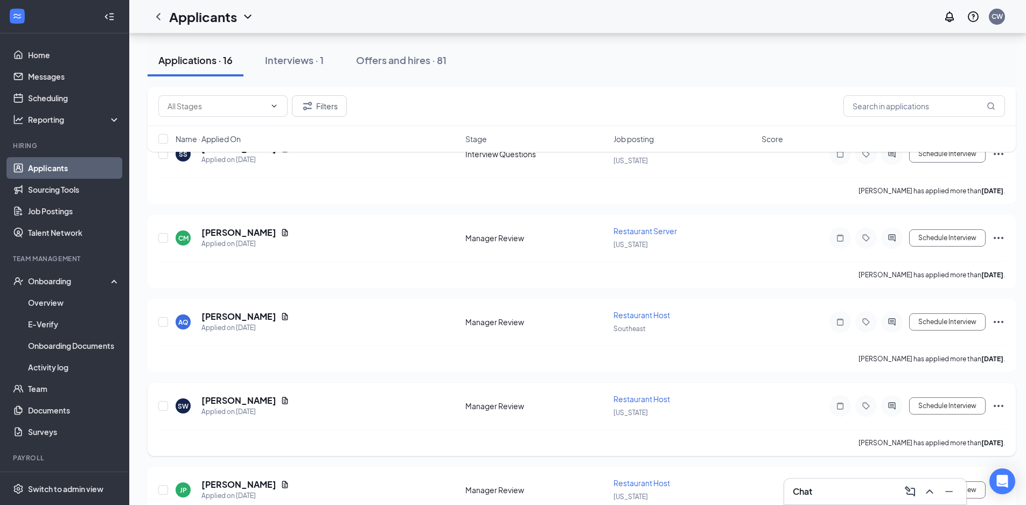
click at [889, 405] on icon "ActiveChat" at bounding box center [891, 405] width 7 height 7
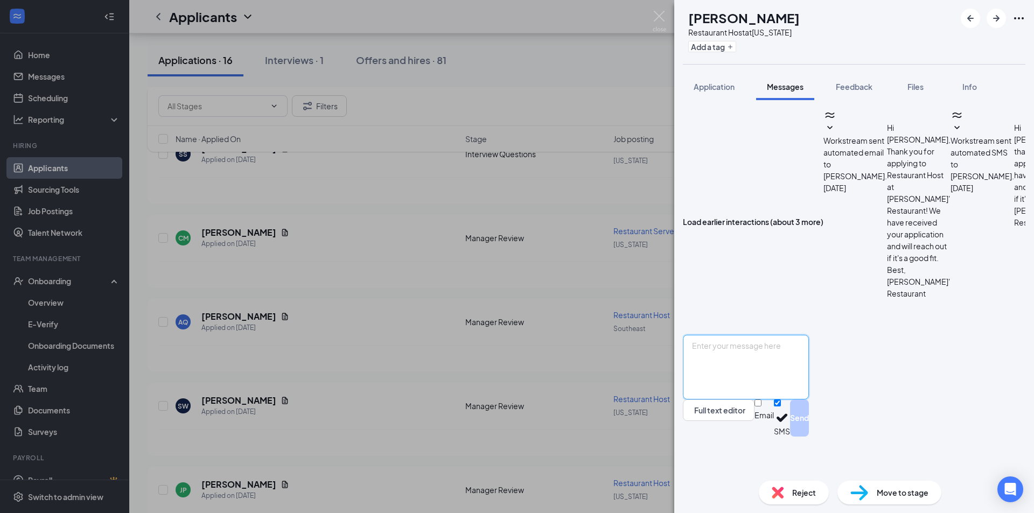
click at [787, 400] on textarea at bounding box center [746, 367] width 126 height 65
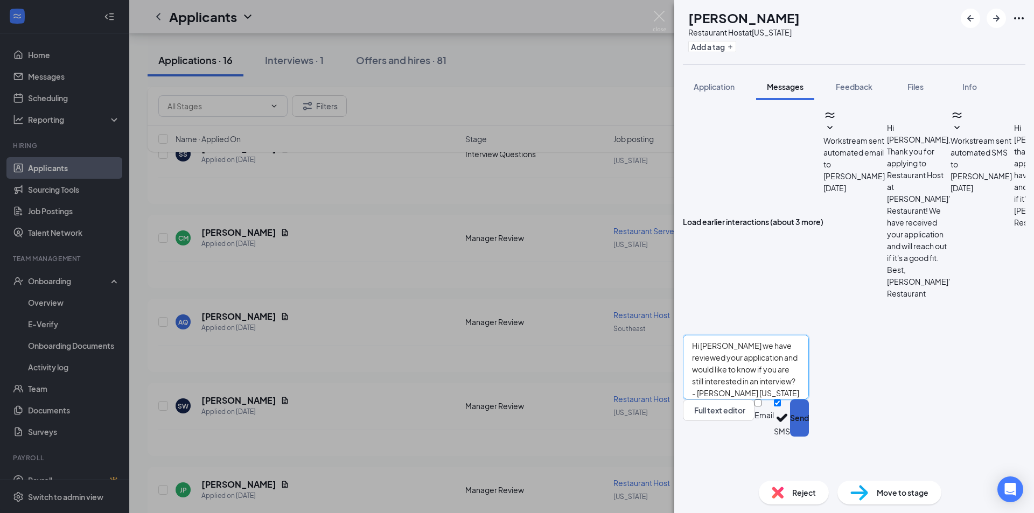
type textarea "Hi [PERSON_NAME] we have reviewed your application and would like to know if yo…"
click at [809, 437] on button "Send" at bounding box center [799, 418] width 19 height 37
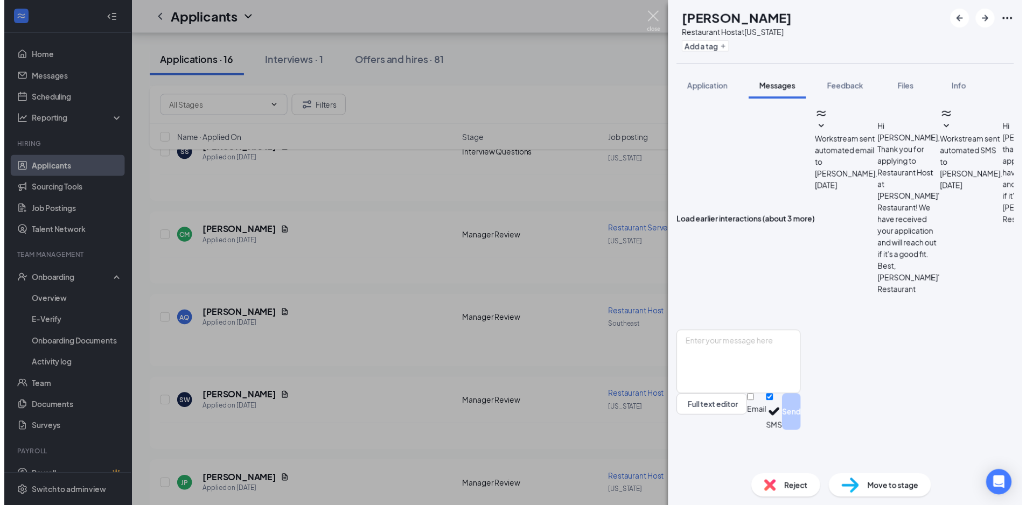
scroll to position [240, 0]
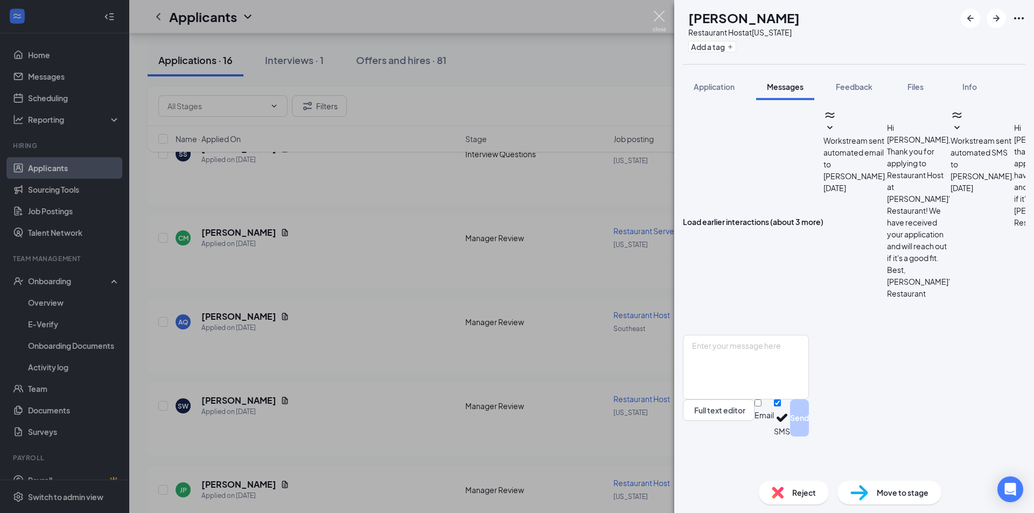
click at [662, 16] on img at bounding box center [659, 21] width 13 height 21
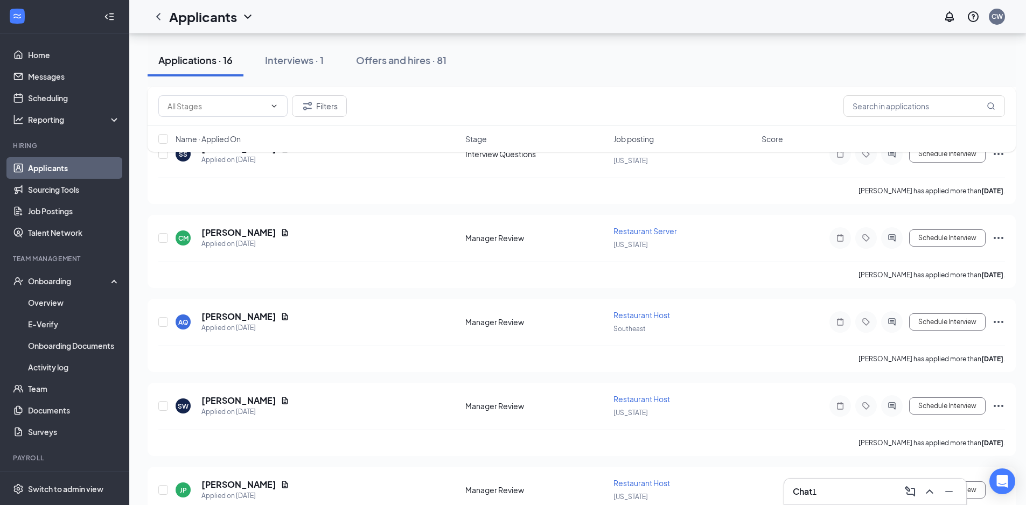
click at [817, 496] on div "1" at bounding box center [814, 492] width 4 height 12
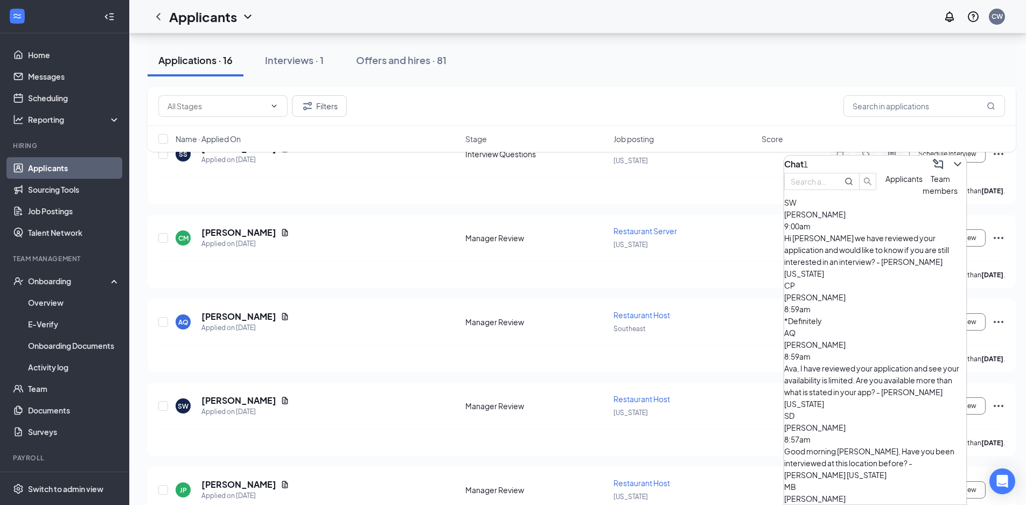
click at [844, 315] on div "*Definitely" at bounding box center [875, 321] width 182 height 12
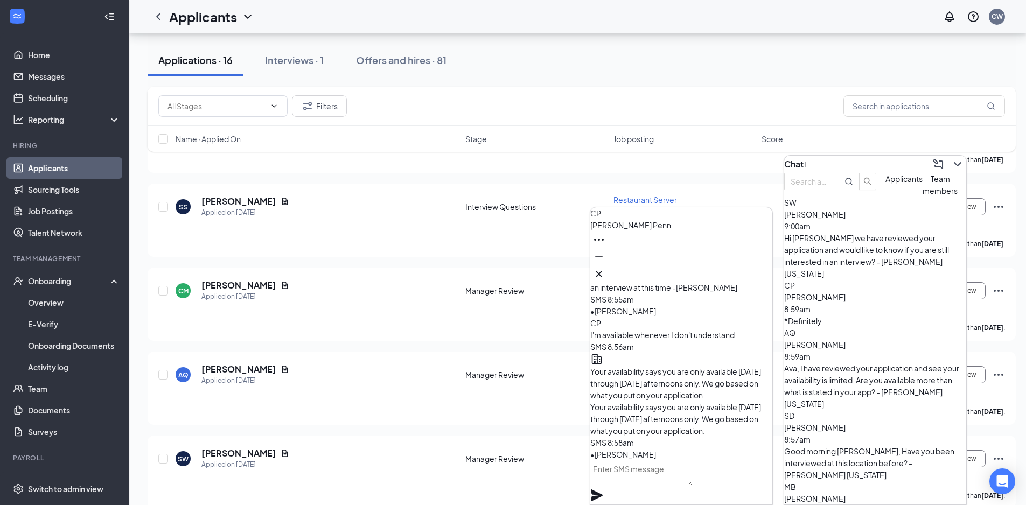
scroll to position [539, 0]
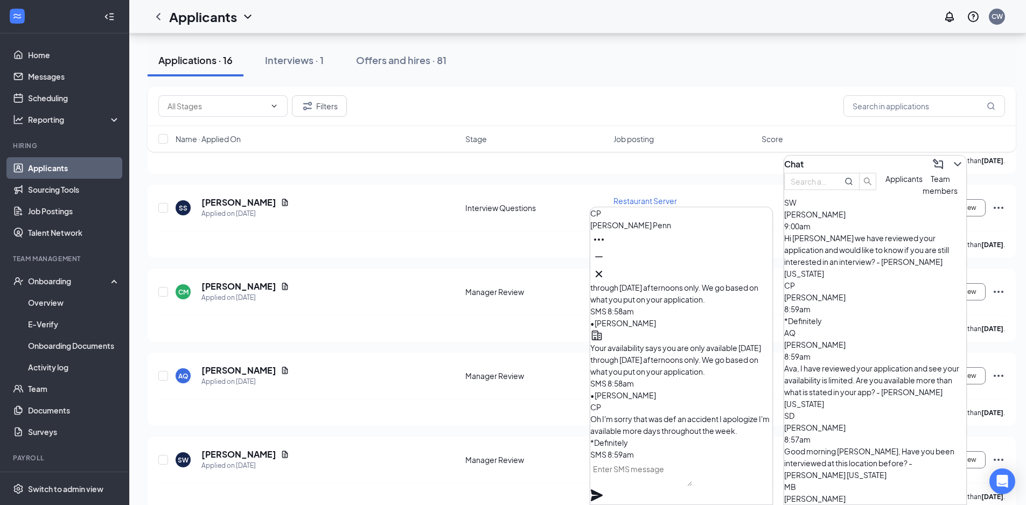
click at [687, 480] on textarea at bounding box center [641, 474] width 102 height 26
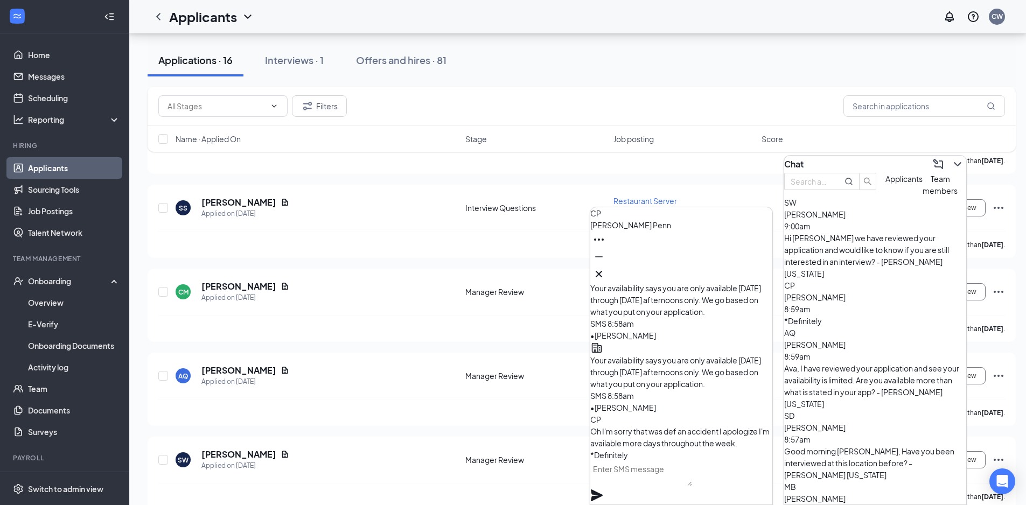
scroll to position [0, 0]
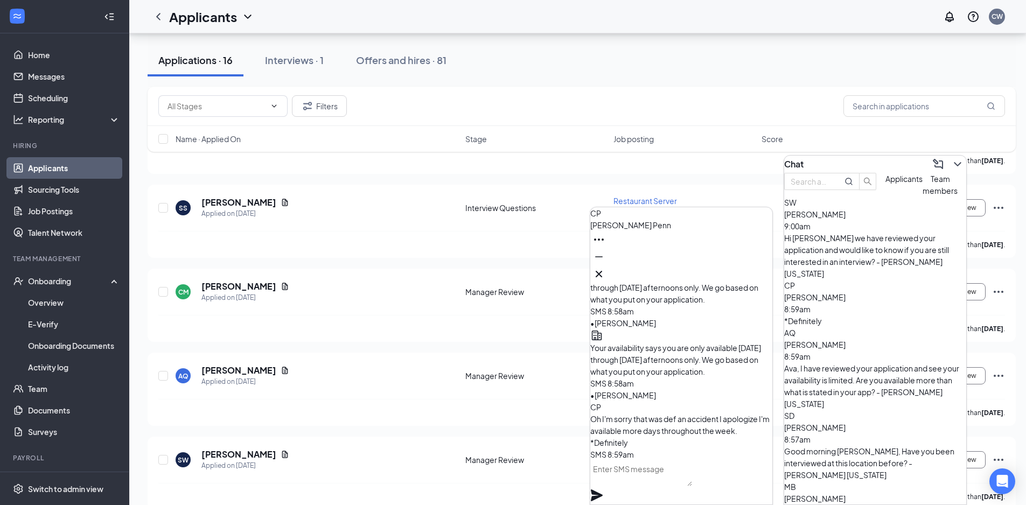
click at [678, 479] on textarea at bounding box center [641, 474] width 102 height 26
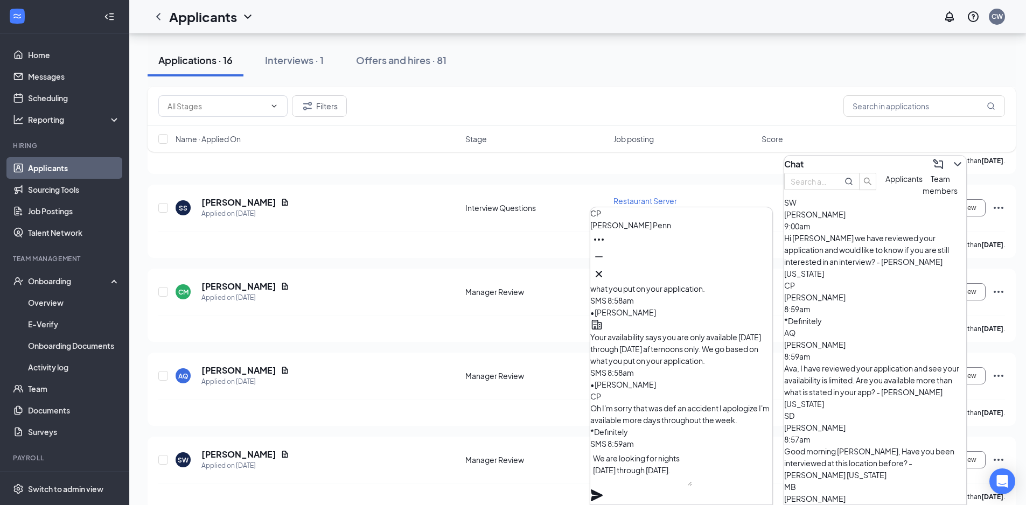
drag, startPoint x: 698, startPoint y: 472, endPoint x: 740, endPoint y: 474, distance: 42.0
click at [692, 474] on textarea "We are looking for nights [DATE] through [DATE]." at bounding box center [641, 468] width 102 height 37
click at [692, 486] on textarea "We are looking for nights [DATE] through [DATE]." at bounding box center [641, 468] width 102 height 37
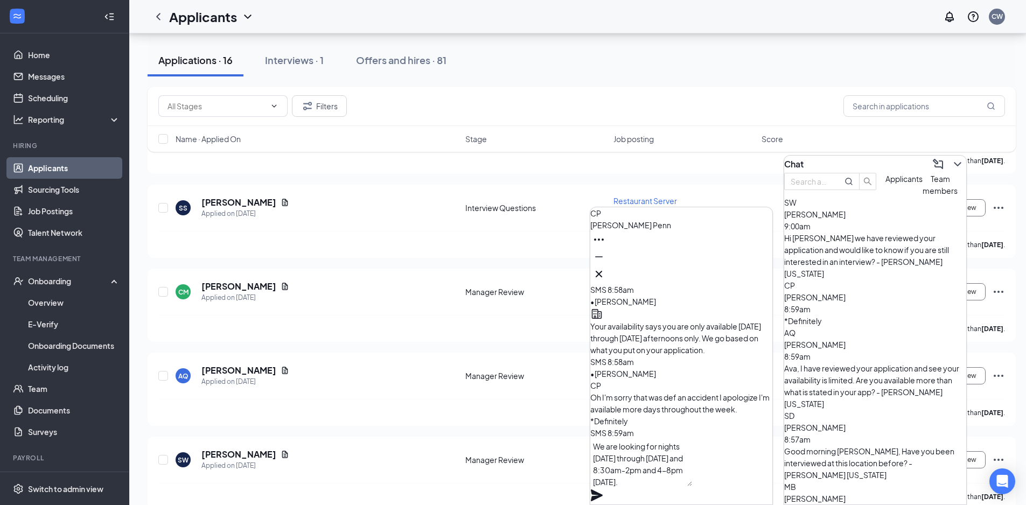
scroll to position [0, 0]
drag, startPoint x: 664, startPoint y: 483, endPoint x: 555, endPoint y: 435, distance: 118.9
click at [555, 435] on div "CP [PERSON_NAME] CP [PERSON_NAME] Applicant Restaurant Host • Southeast [DATE] …" at bounding box center [581, 261] width 905 height 1533
type textarea "We are looking for nights [DATE] through [DATE] and 8:30am-2pm and 4-8pm [DATE]."
click at [603, 490] on icon "Plane" at bounding box center [597, 496] width 12 height 12
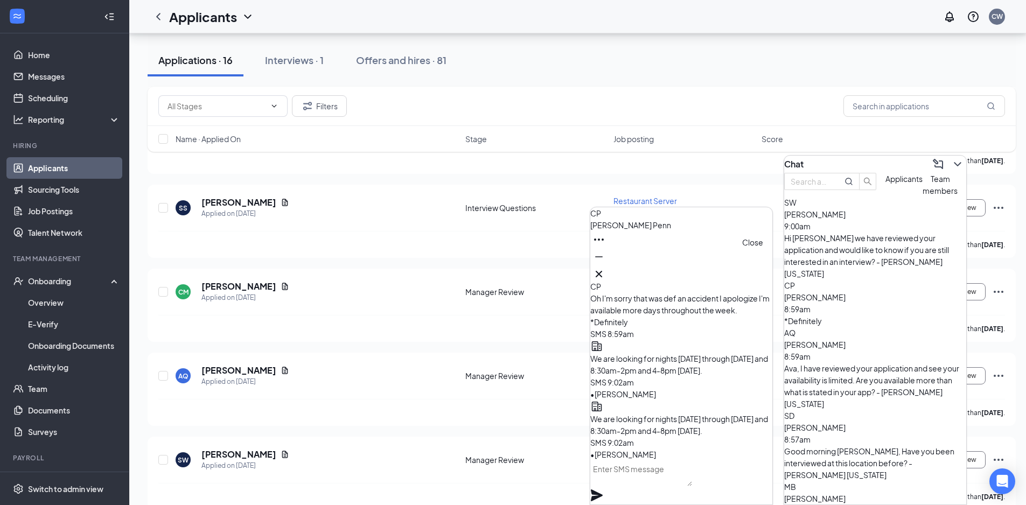
click at [605, 268] on icon "Cross" at bounding box center [599, 274] width 13 height 13
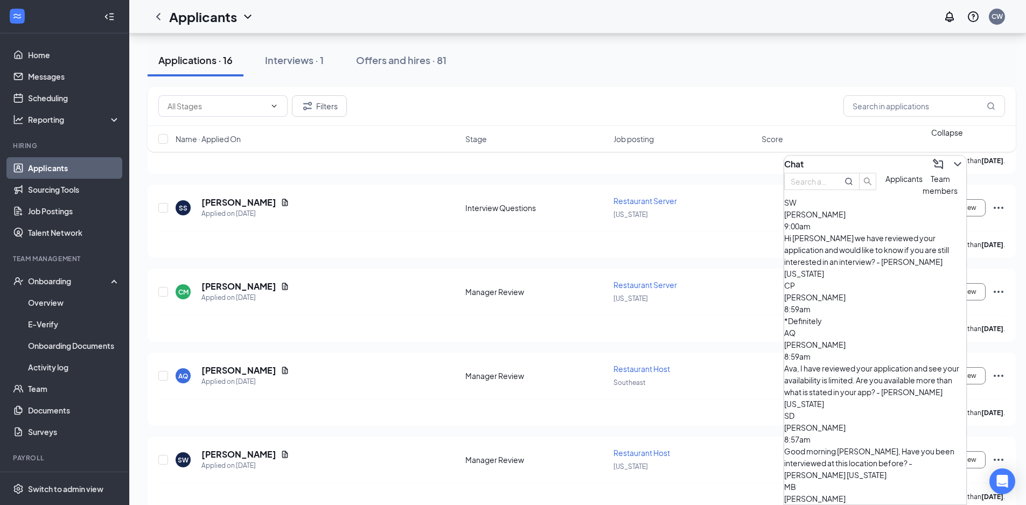
click at [954, 162] on icon "ChevronDown" at bounding box center [957, 164] width 7 height 4
